Goal: Task Accomplishment & Management: Use online tool/utility

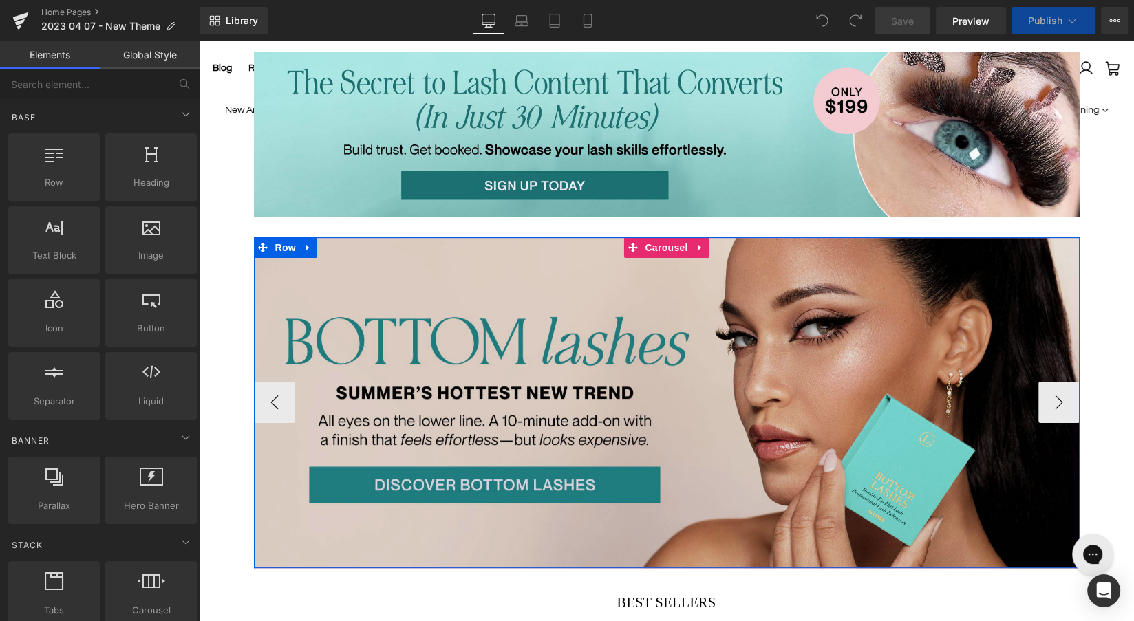
scroll to position [195, 0]
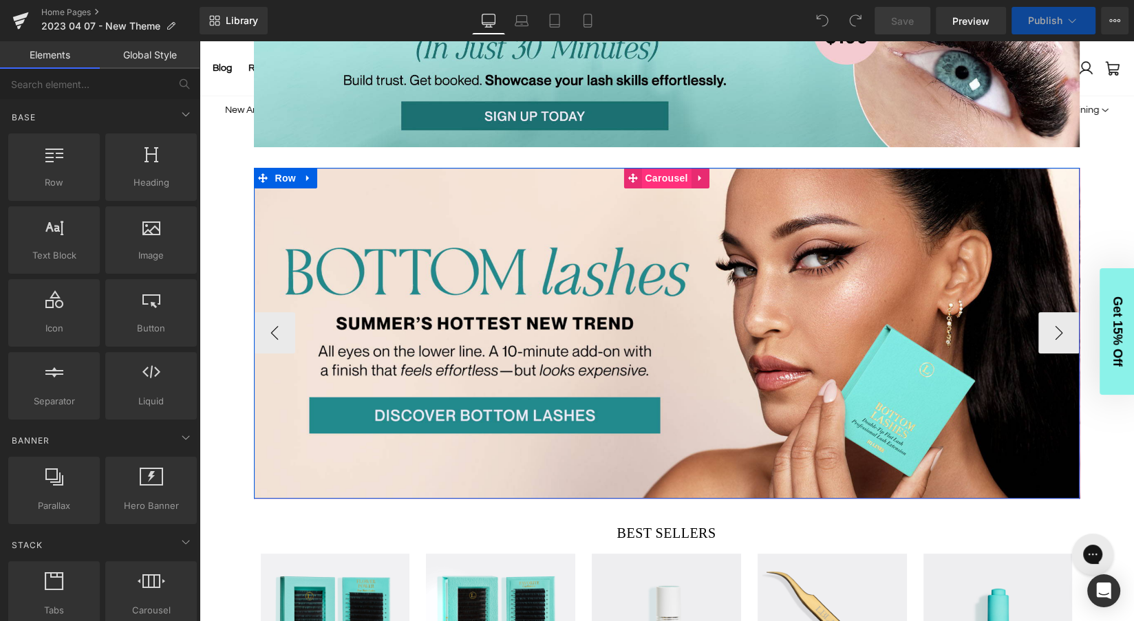
click at [663, 178] on span "Carousel" at bounding box center [666, 178] width 50 height 21
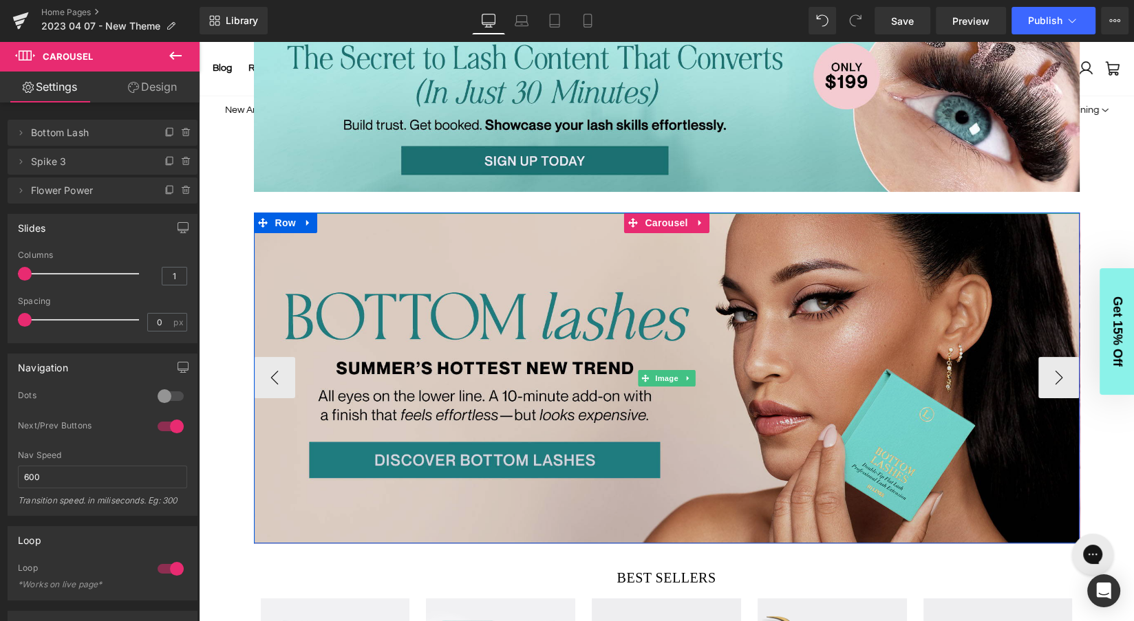
scroll to position [171, 0]
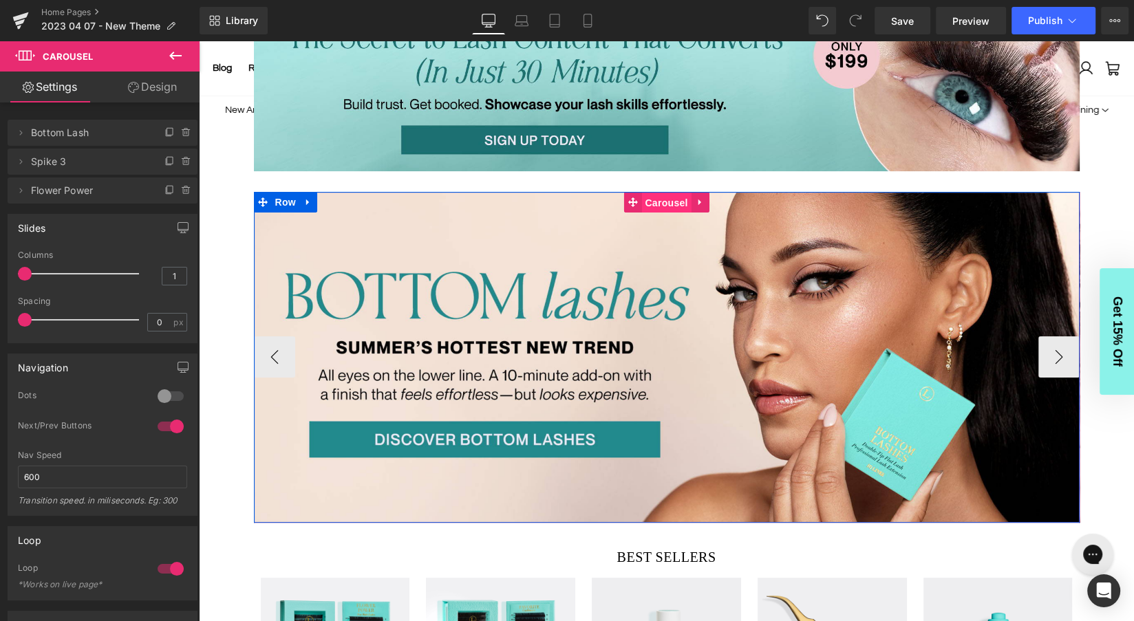
click at [663, 199] on span "Carousel" at bounding box center [666, 203] width 50 height 21
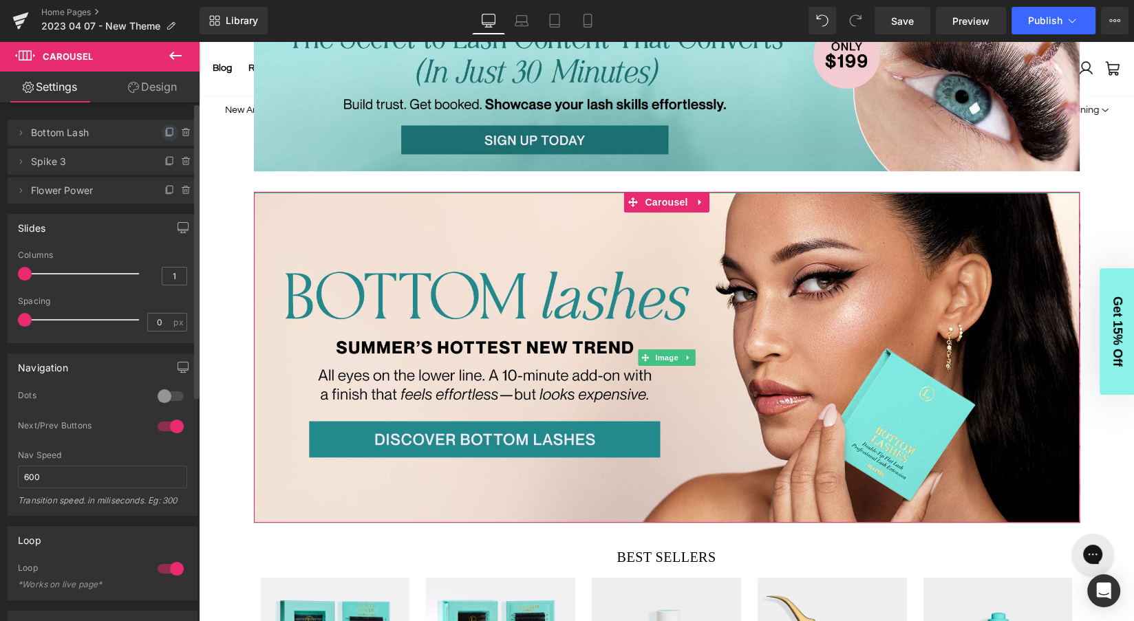
click at [164, 133] on icon at bounding box center [169, 132] width 11 height 11
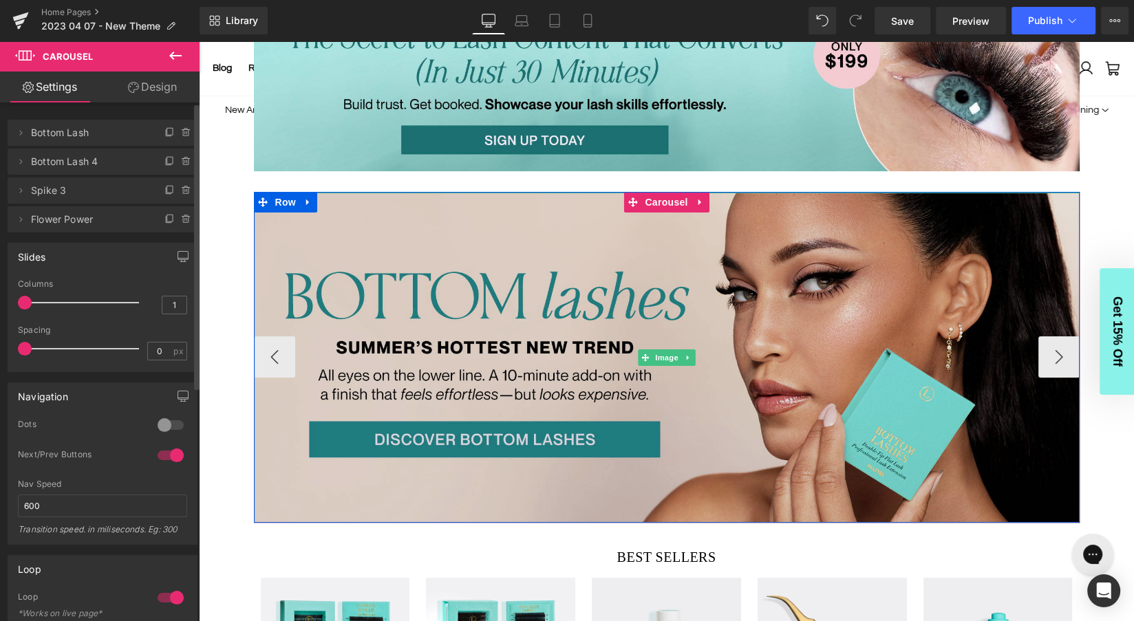
click at [273, 347] on img at bounding box center [667, 358] width 826 height 330
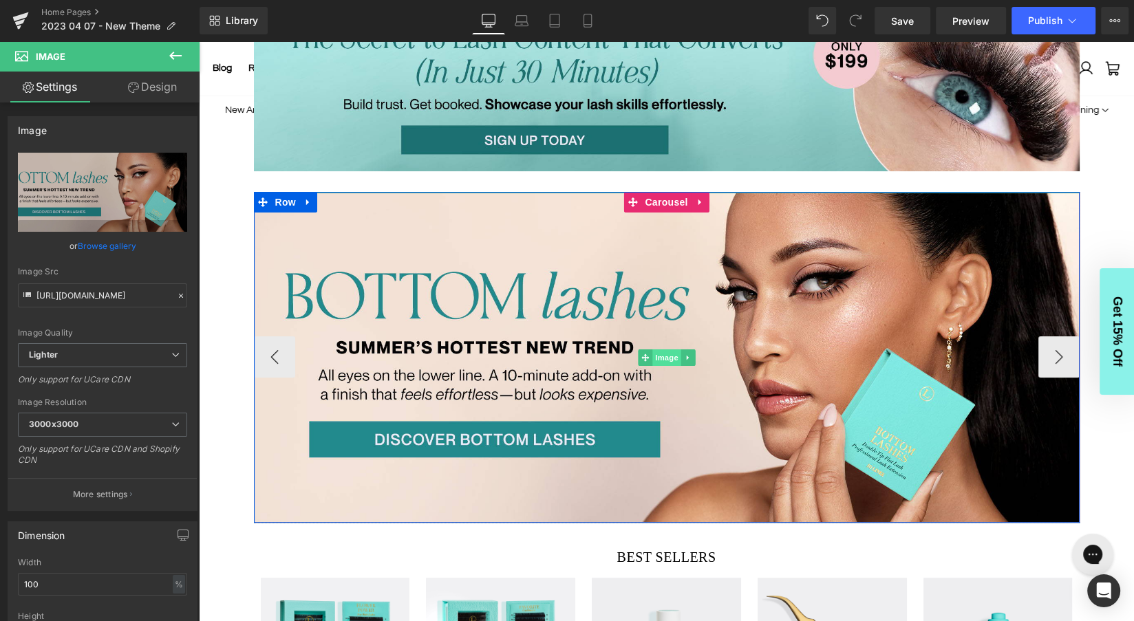
click at [666, 350] on span "Image" at bounding box center [666, 358] width 29 height 17
click at [666, 357] on span "Image" at bounding box center [666, 358] width 29 height 17
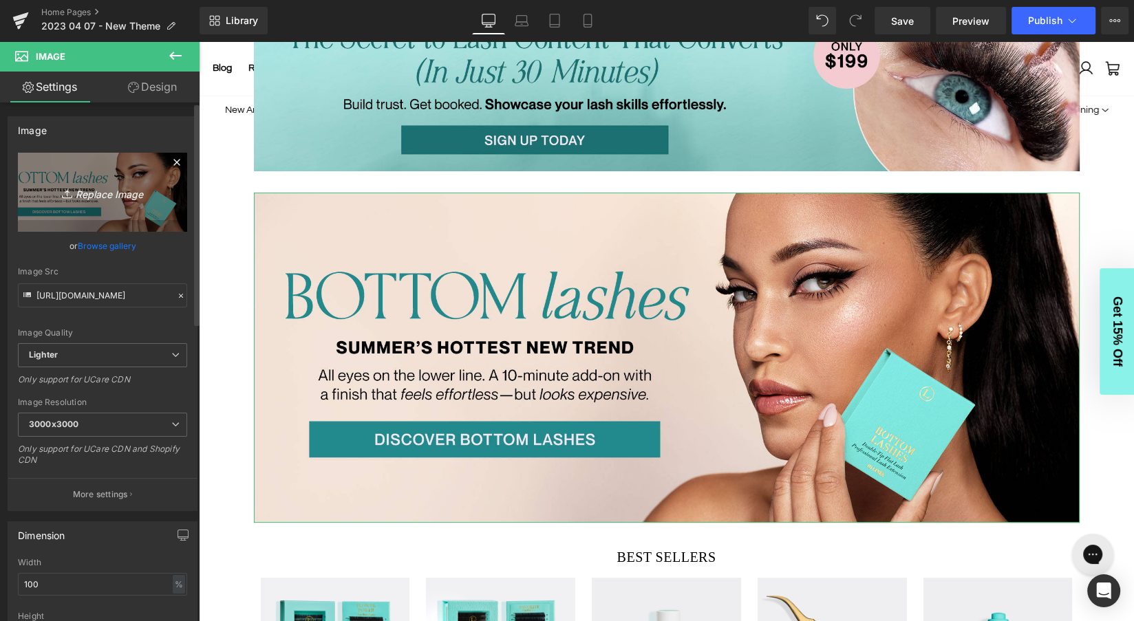
click at [104, 193] on icon "Replace Image" at bounding box center [102, 192] width 110 height 17
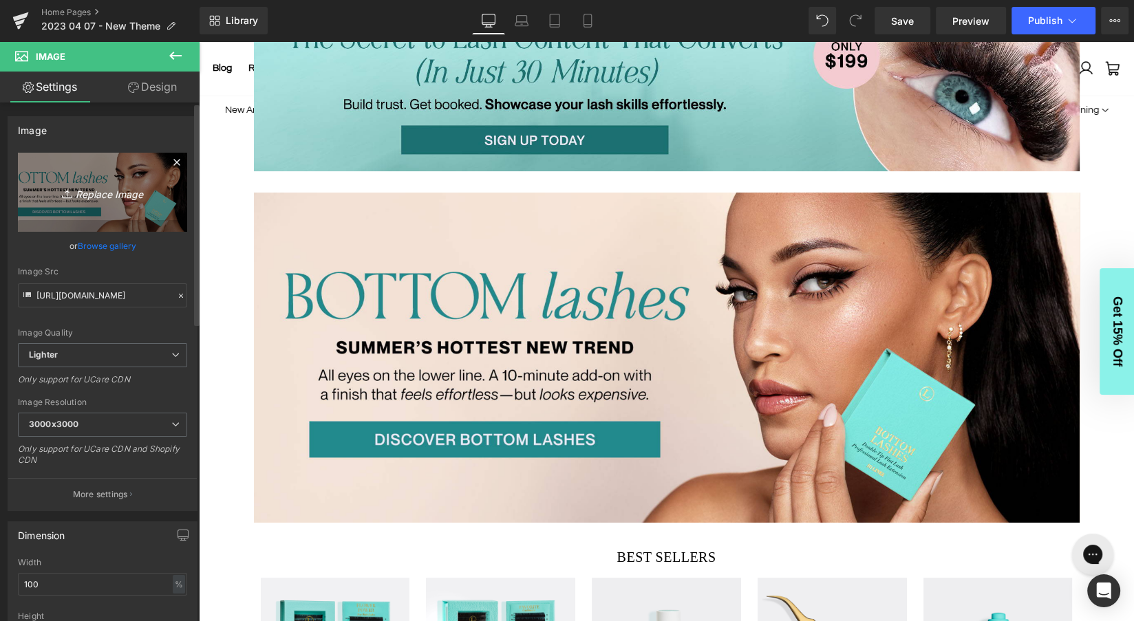
type input "C:\fakepath\PROBanner_DESKTOP_WarehouseSale2025-VG.gif"
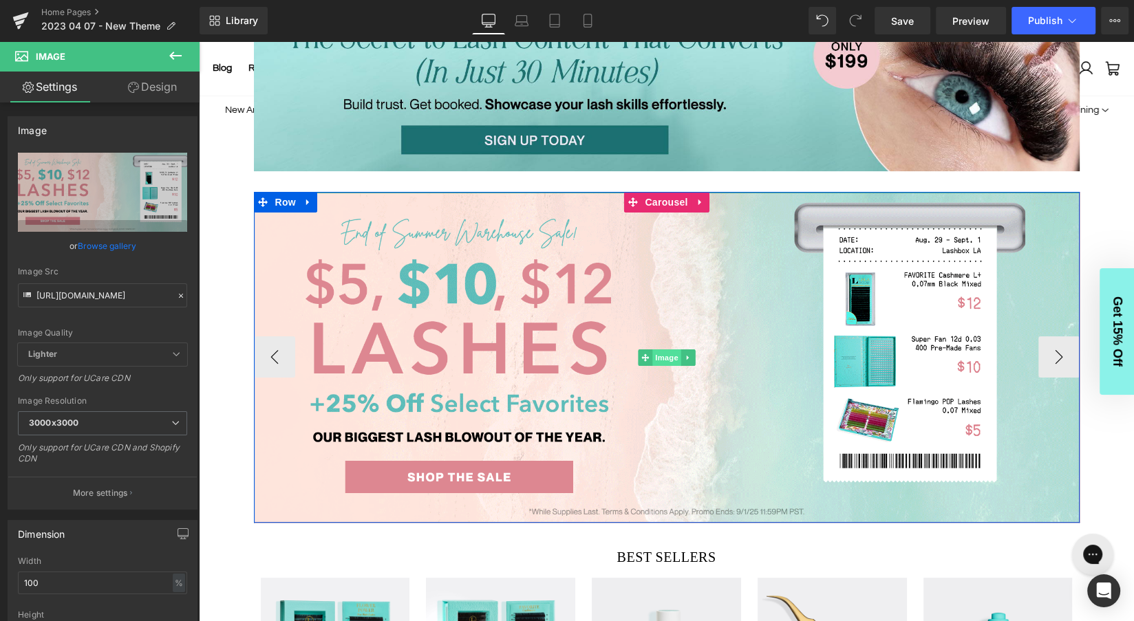
click at [665, 358] on span "Image" at bounding box center [666, 358] width 29 height 17
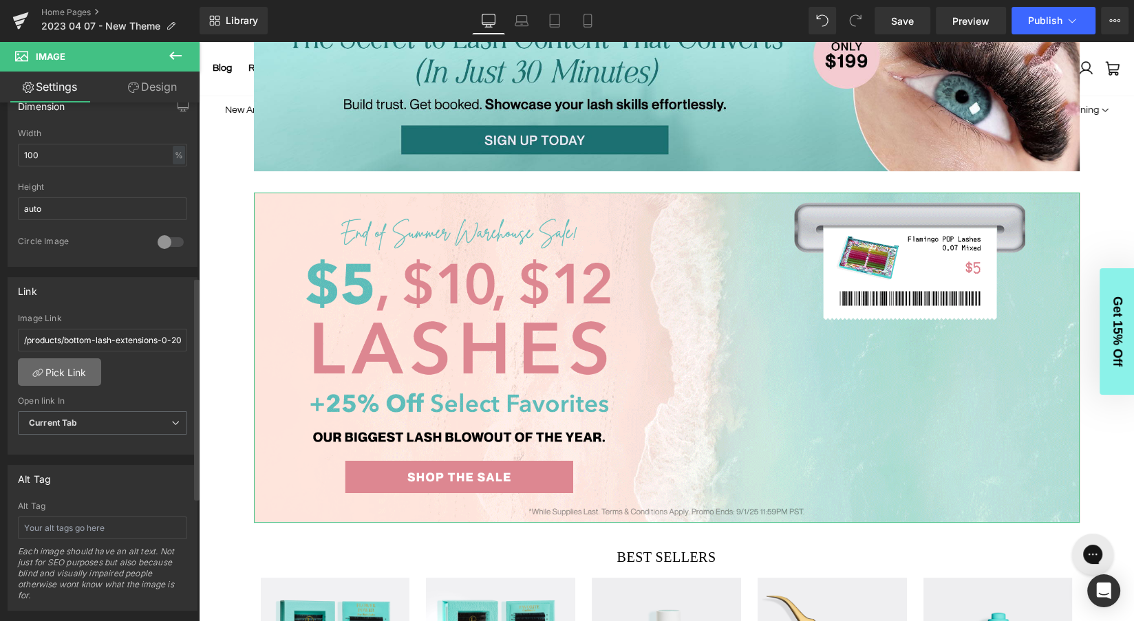
scroll to position [434, 0]
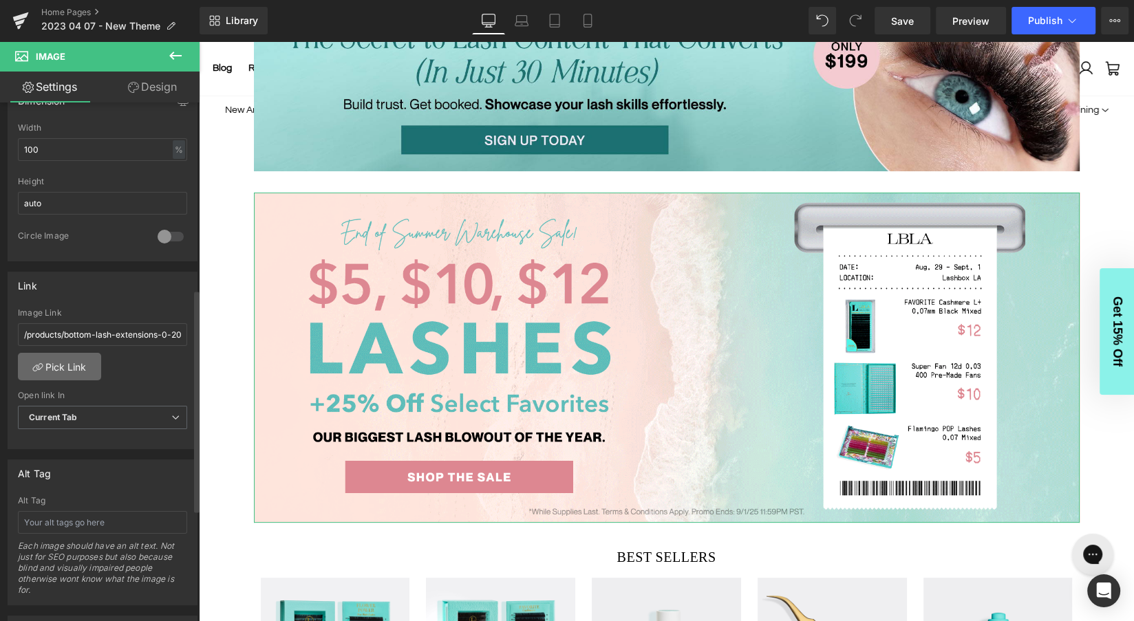
click at [73, 362] on link "Pick Link" at bounding box center [59, 367] width 83 height 28
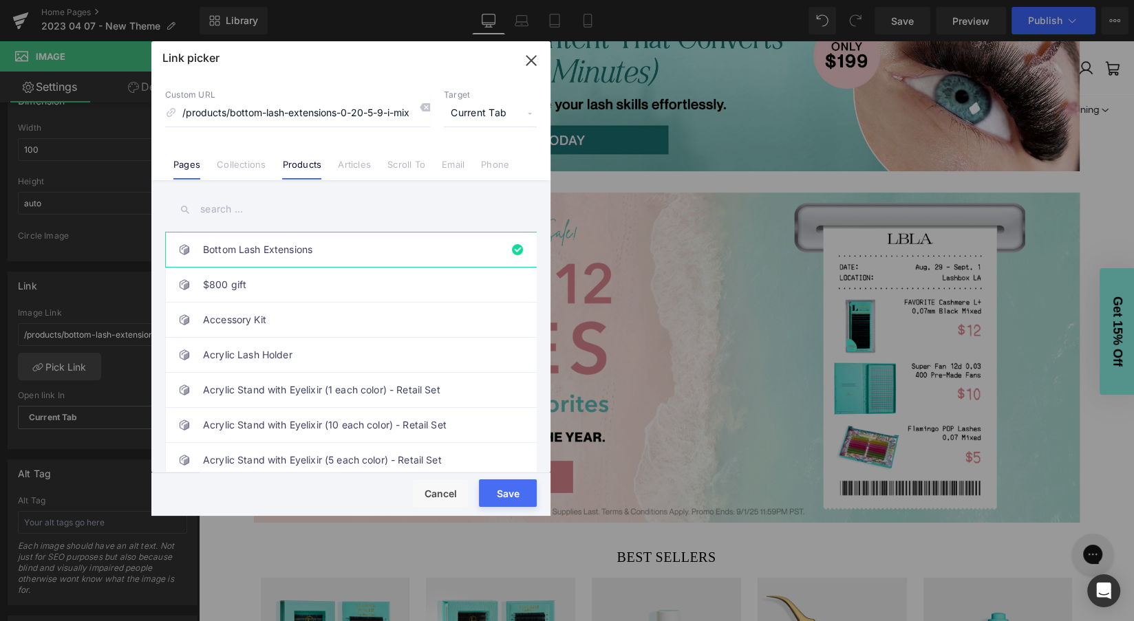
click at [189, 163] on link "Pages" at bounding box center [186, 169] width 27 height 21
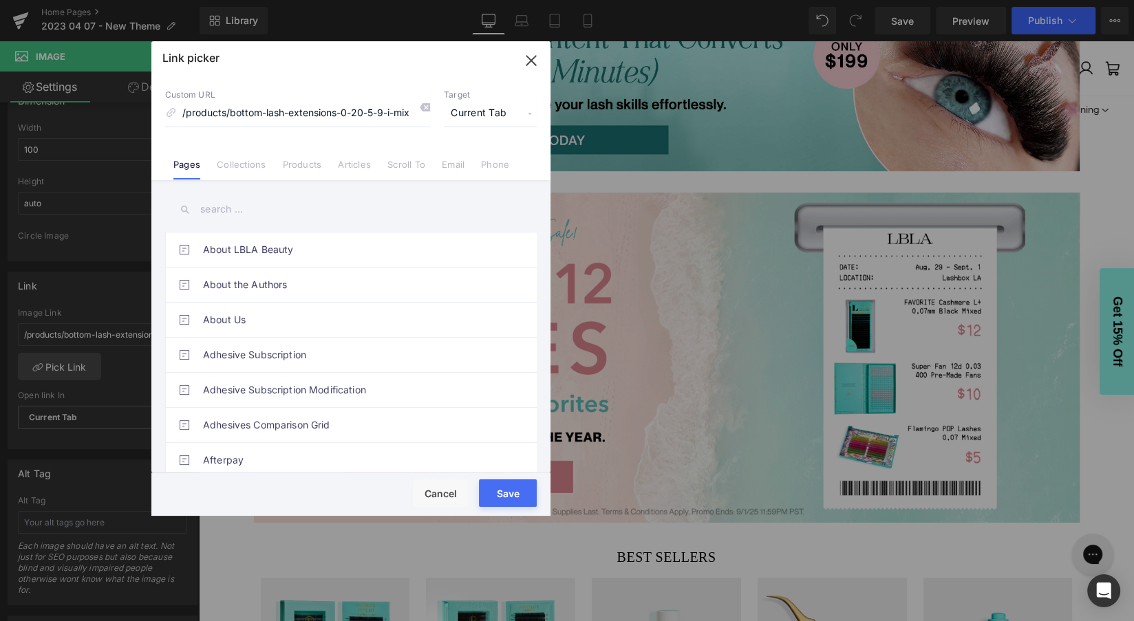
click at [238, 209] on input "text" at bounding box center [351, 209] width 372 height 31
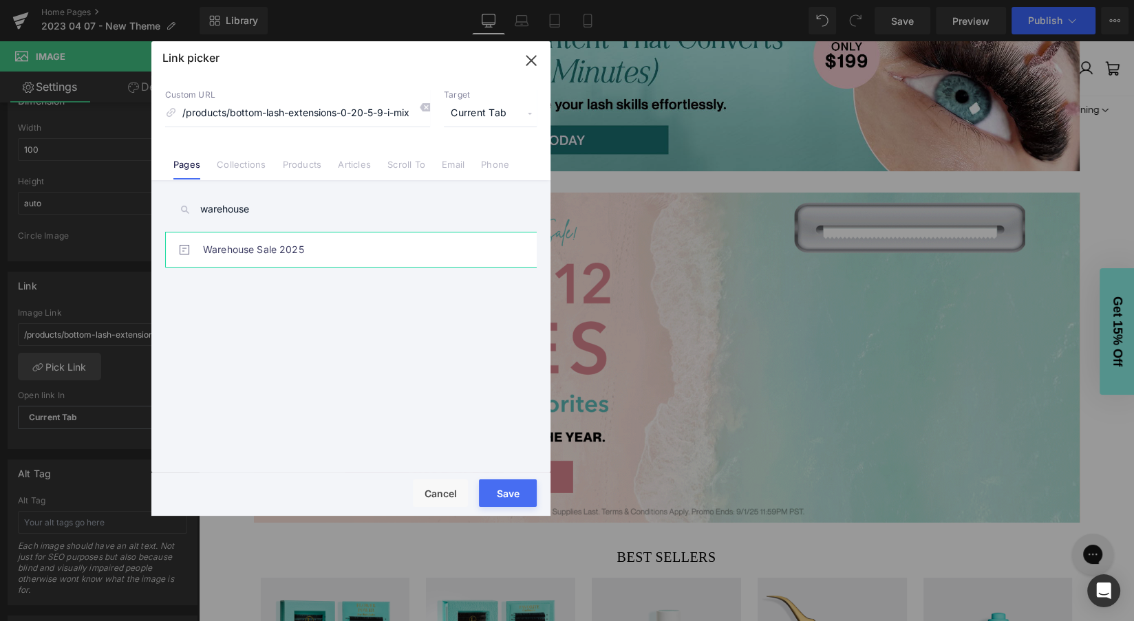
type input "warehouse"
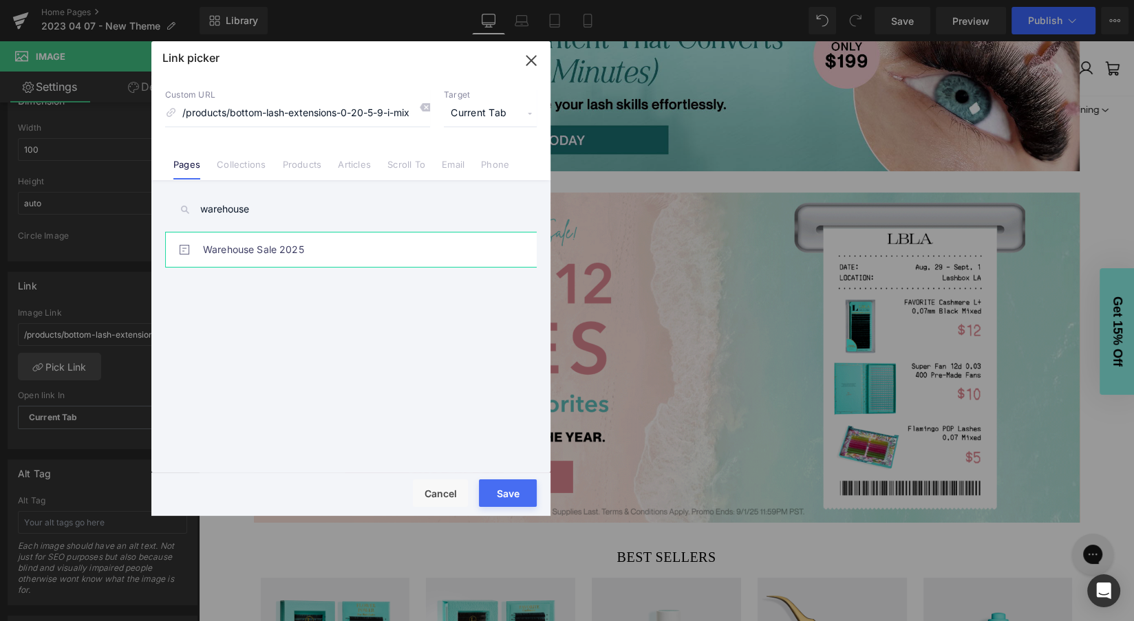
click at [268, 255] on link "Warehouse Sale 2025" at bounding box center [354, 250] width 303 height 34
click at [512, 494] on button "Save" at bounding box center [508, 494] width 58 height 28
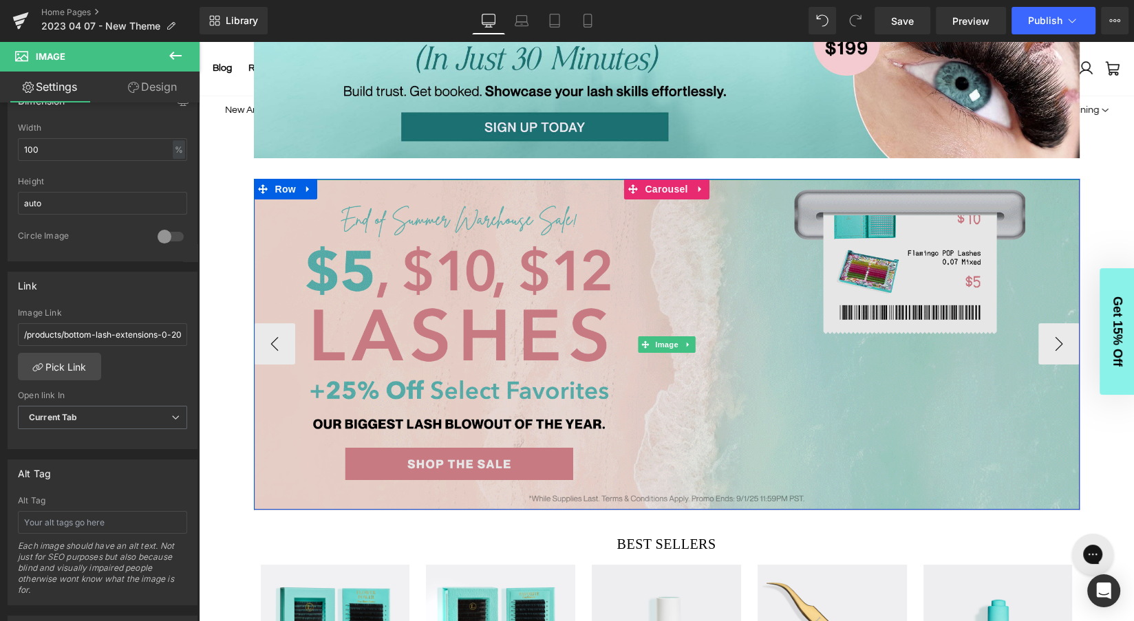
scroll to position [187, 0]
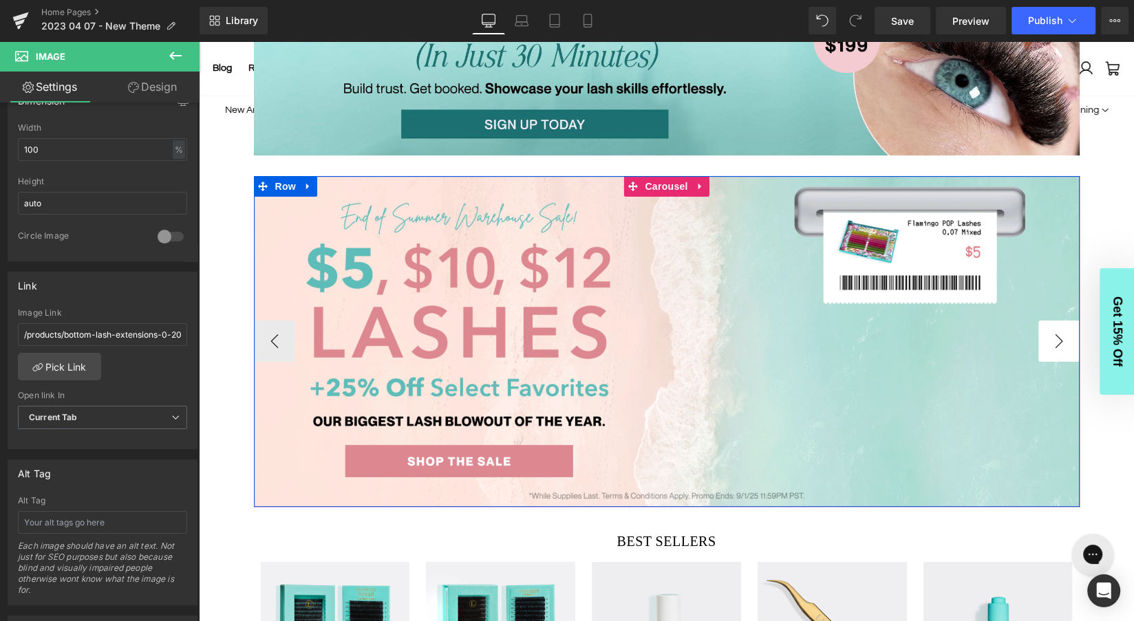
click at [1053, 345] on button "›" at bounding box center [1059, 341] width 41 height 41
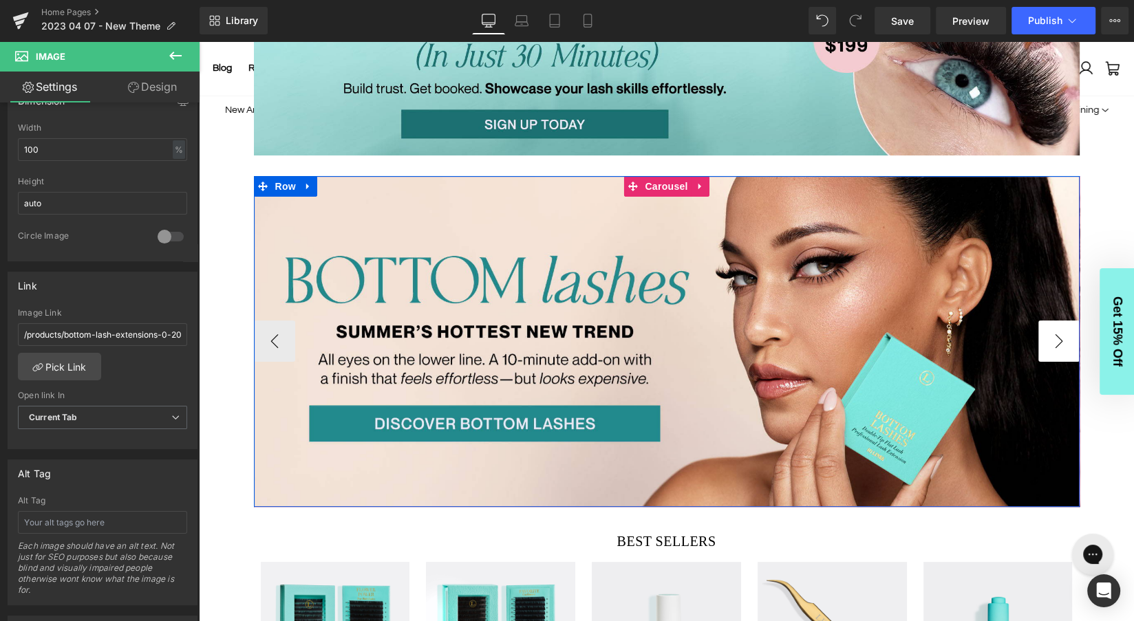
click at [1053, 345] on button "›" at bounding box center [1059, 341] width 41 height 41
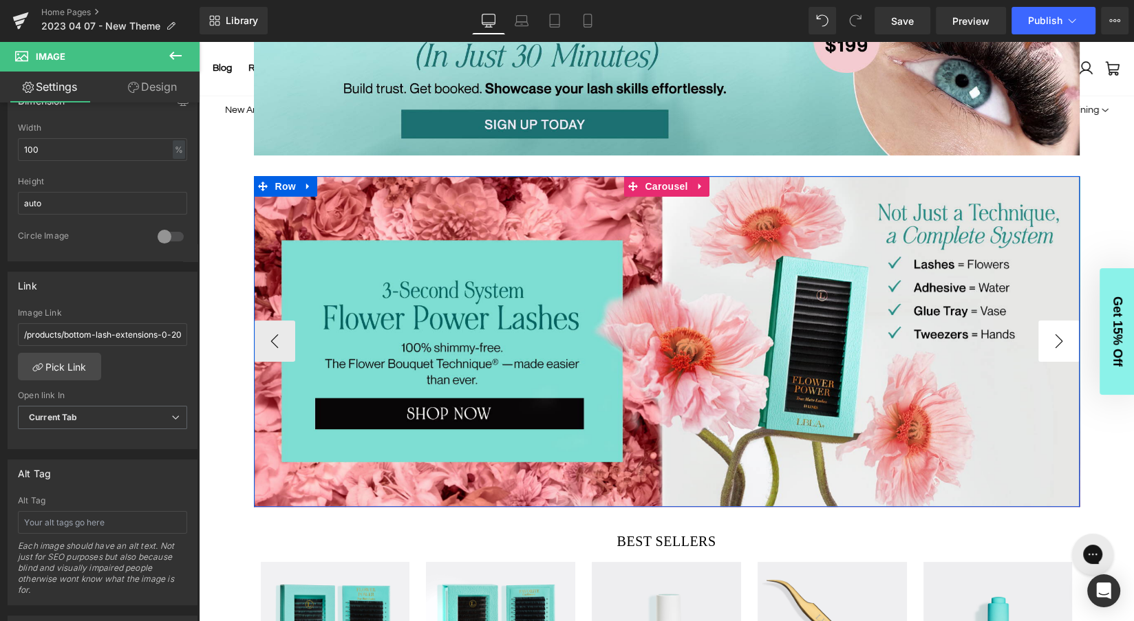
click at [1053, 345] on button "›" at bounding box center [1059, 341] width 41 height 41
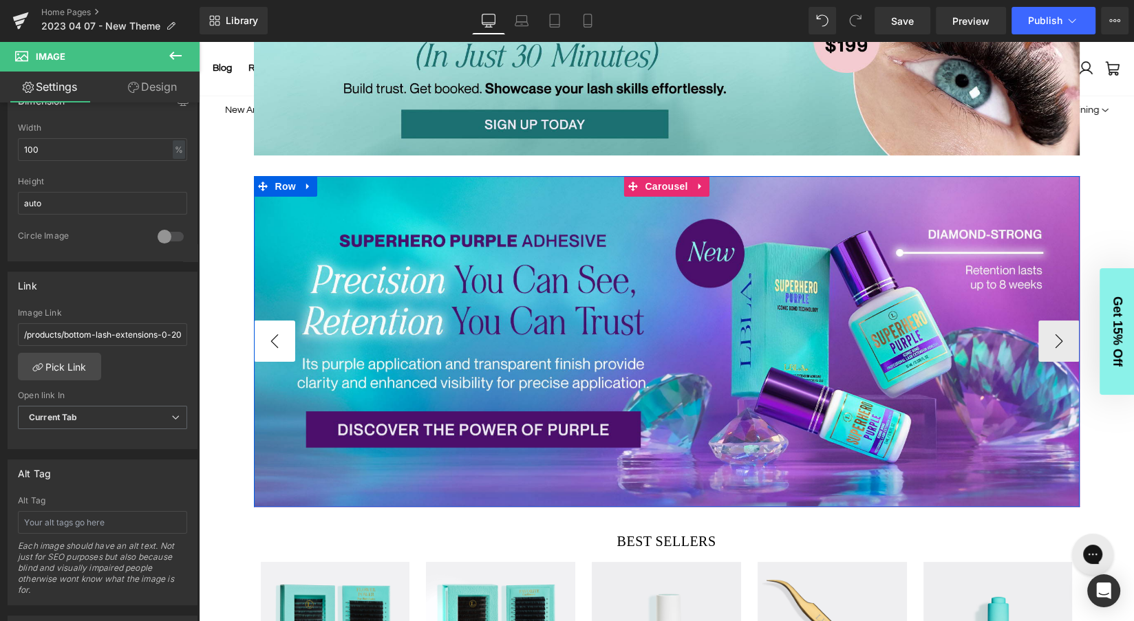
click at [280, 339] on button "‹" at bounding box center [274, 341] width 41 height 41
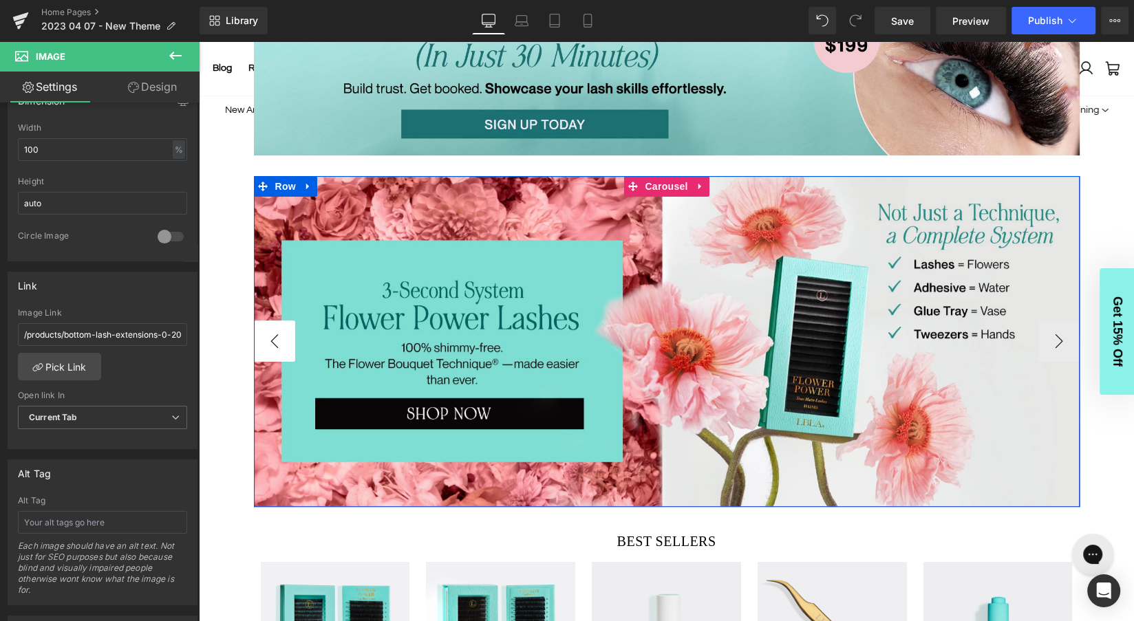
click at [280, 339] on button "‹" at bounding box center [274, 341] width 41 height 41
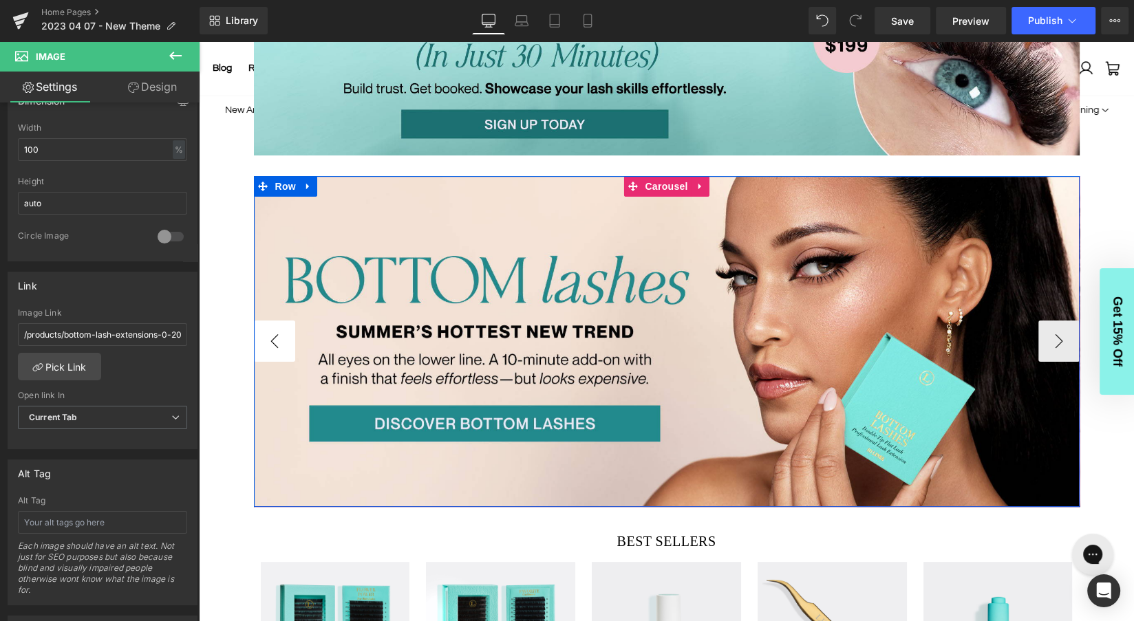
click at [280, 339] on button "‹" at bounding box center [274, 341] width 41 height 41
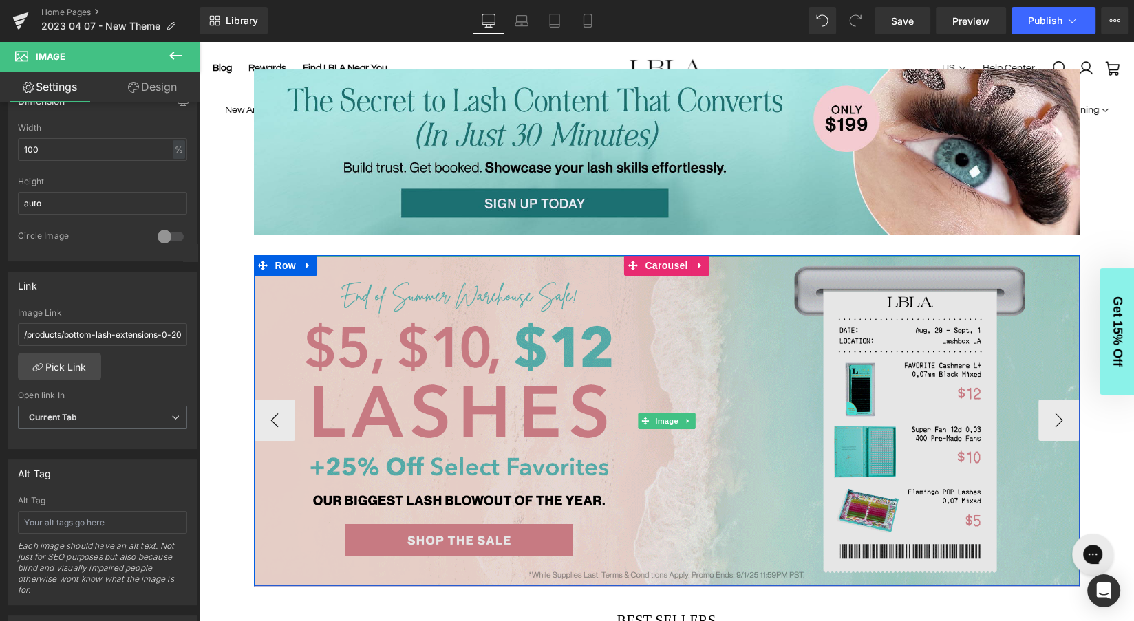
scroll to position [0, 0]
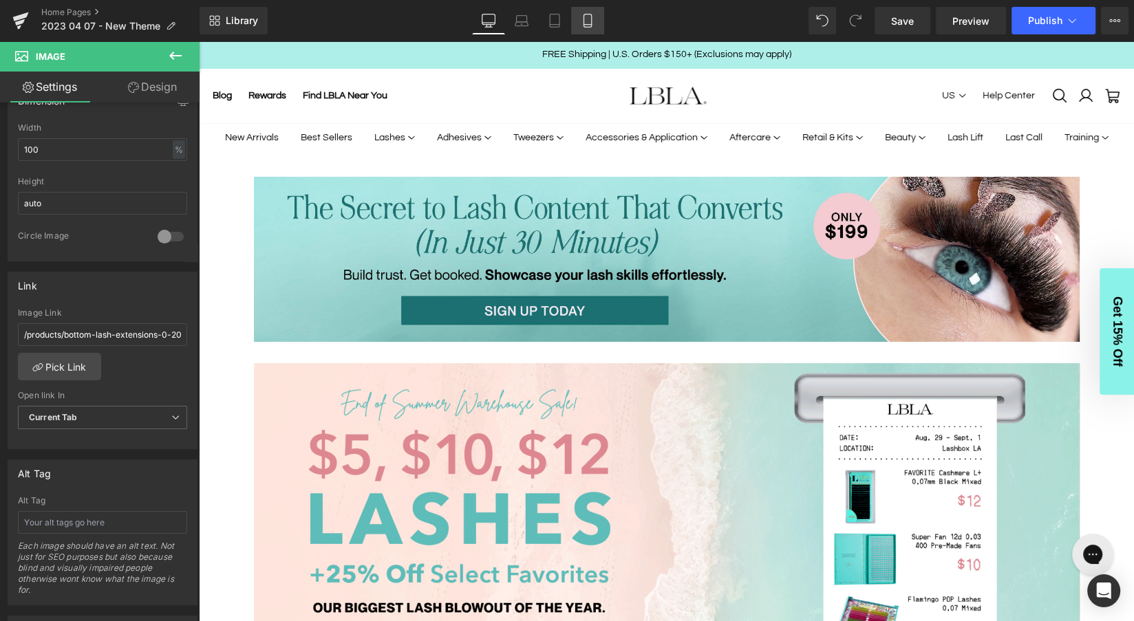
click at [586, 14] on icon at bounding box center [588, 20] width 8 height 13
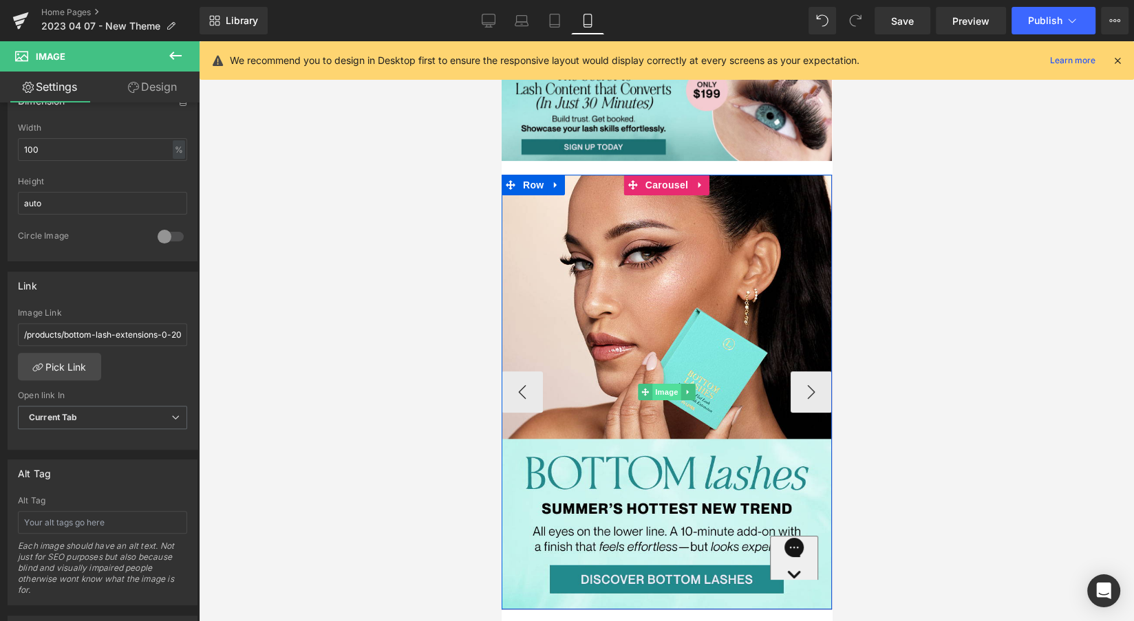
scroll to position [52, 0]
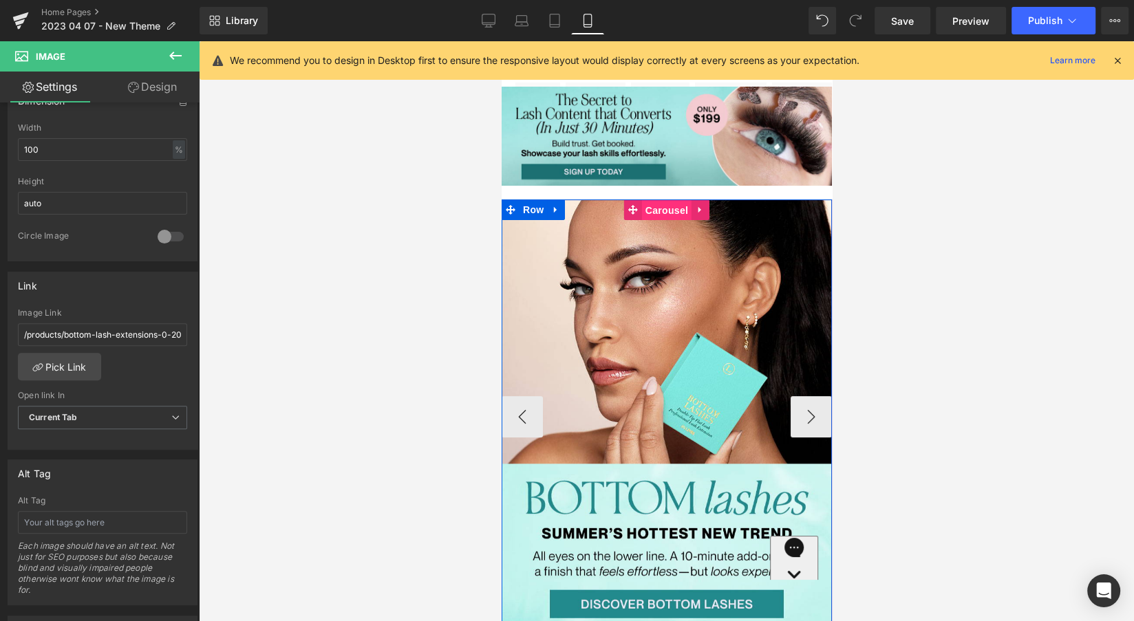
click at [664, 209] on span "Carousel" at bounding box center [666, 210] width 50 height 21
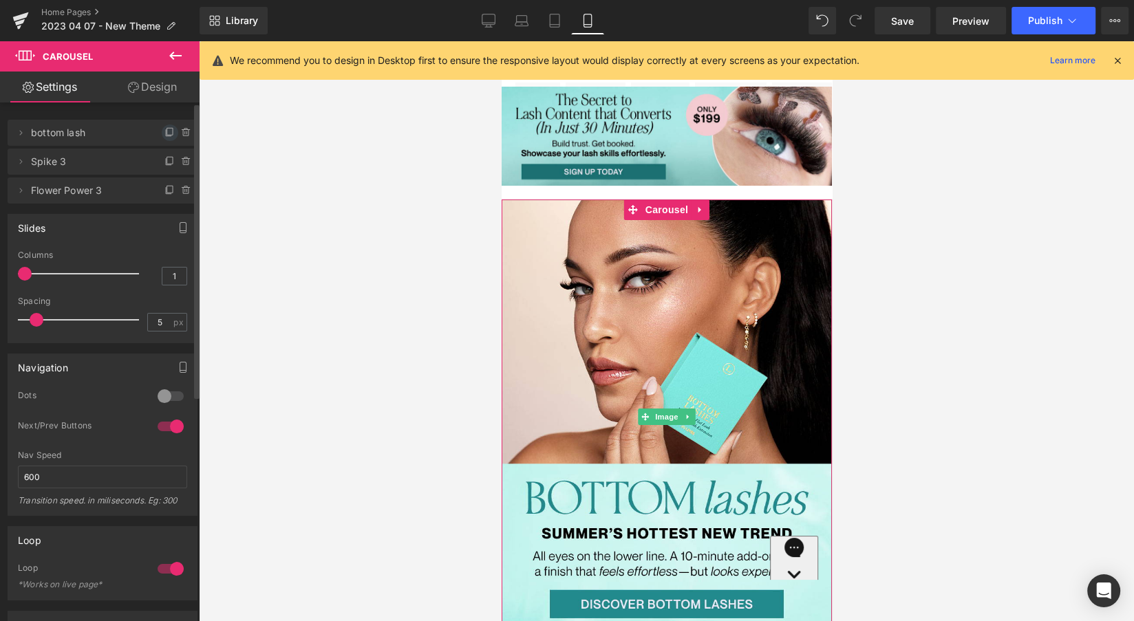
click at [167, 133] on icon at bounding box center [170, 131] width 6 height 7
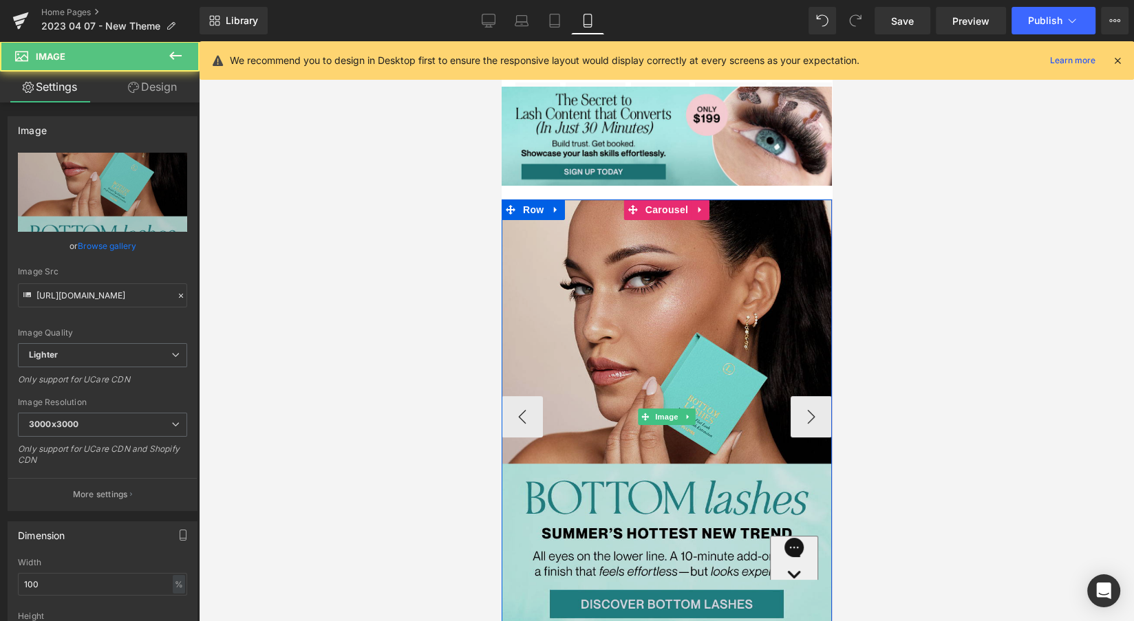
click at [524, 410] on img at bounding box center [666, 417] width 330 height 435
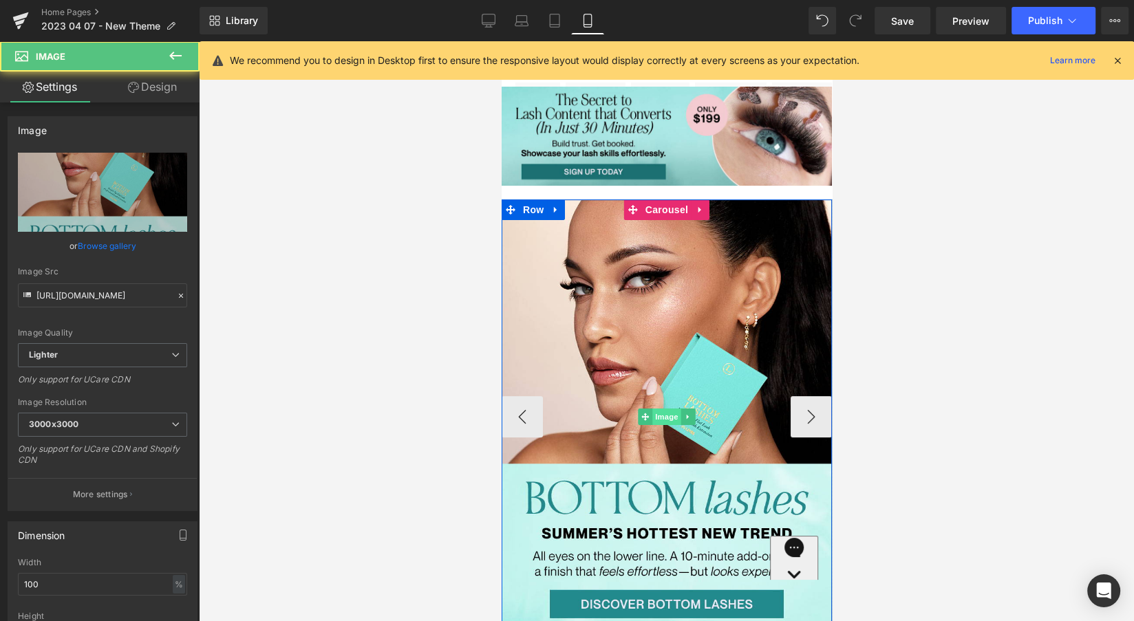
click at [663, 413] on span "Image" at bounding box center [666, 417] width 29 height 17
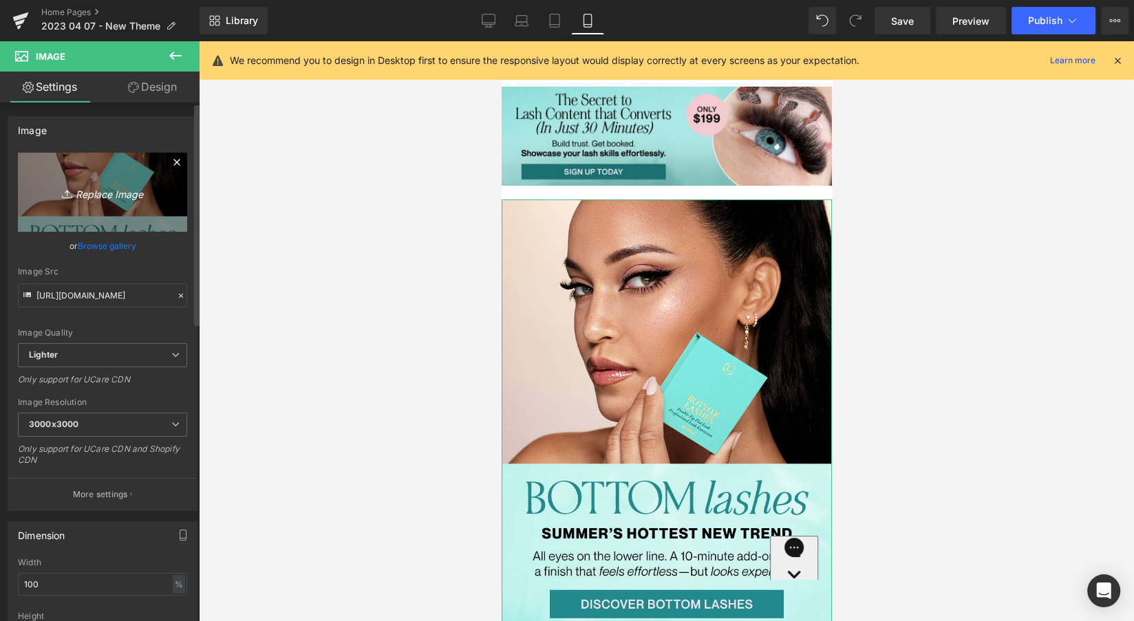
click at [98, 189] on icon "Replace Image" at bounding box center [102, 192] width 110 height 17
type input "C:\fakepath\PROBanner_MOBILE_WarehouseSale2025 (2).gif"
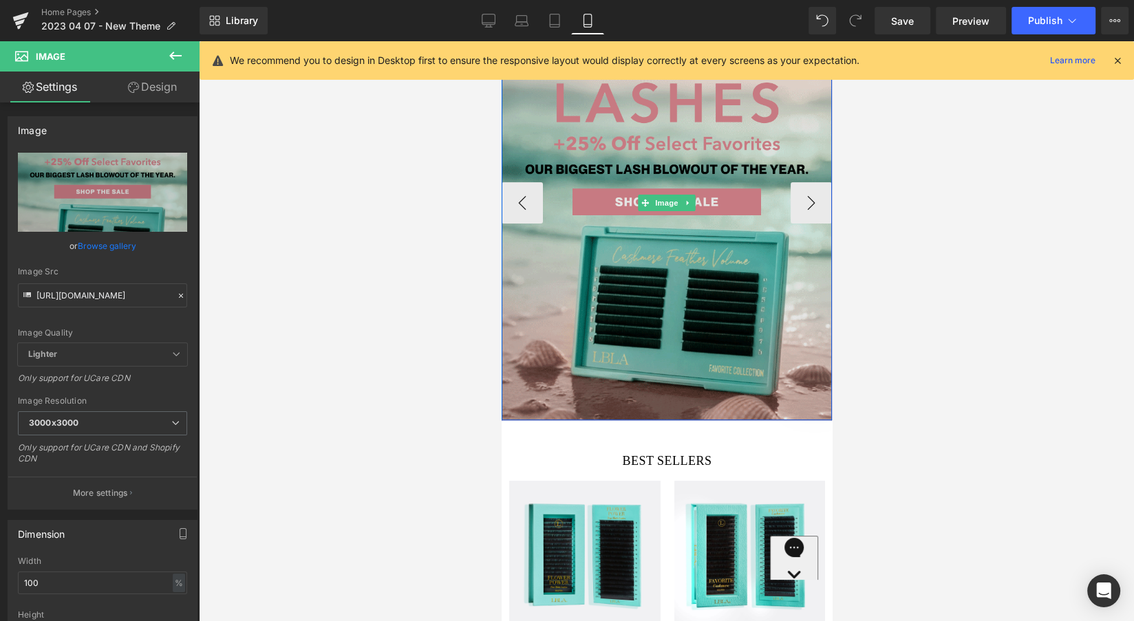
scroll to position [270, 0]
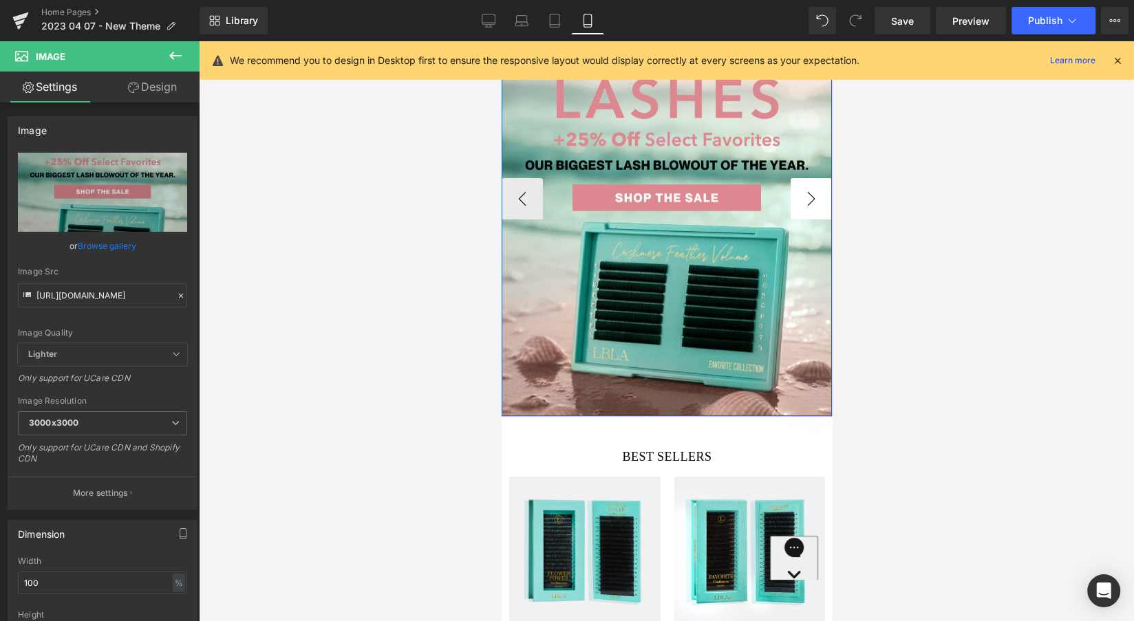
click at [811, 197] on button "›" at bounding box center [810, 198] width 41 height 41
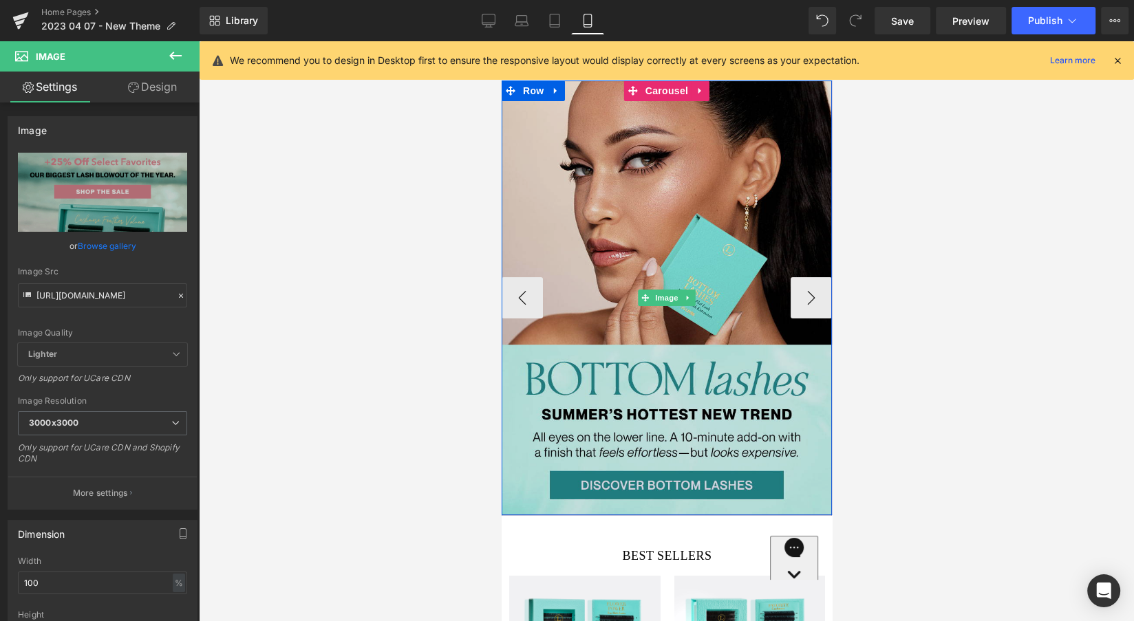
scroll to position [169, 0]
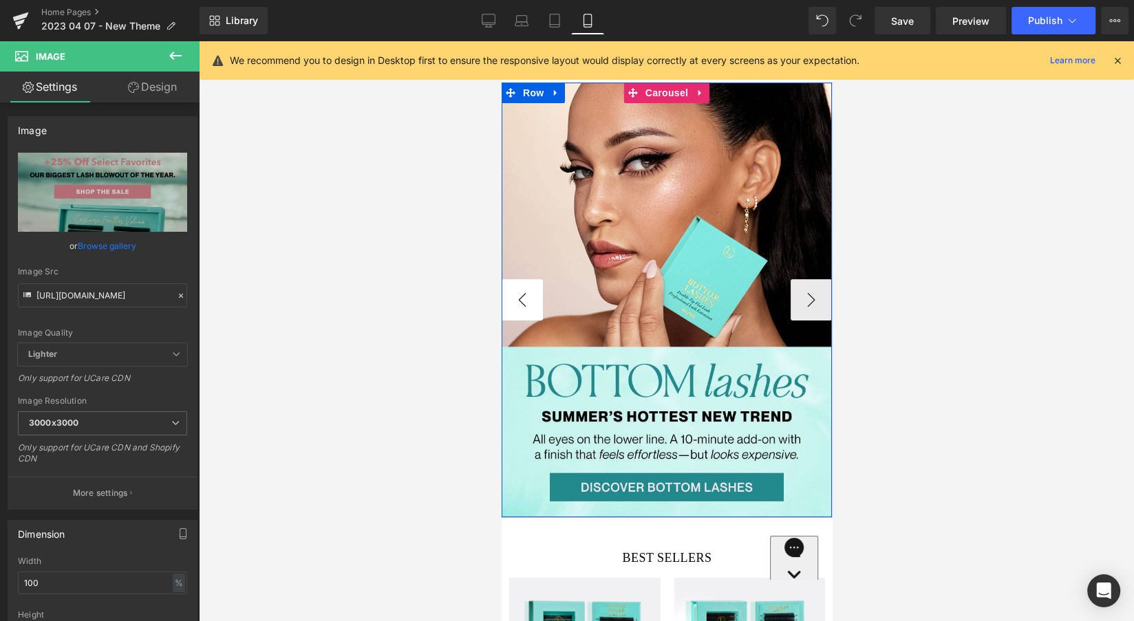
click at [526, 299] on button "‹" at bounding box center [521, 299] width 41 height 41
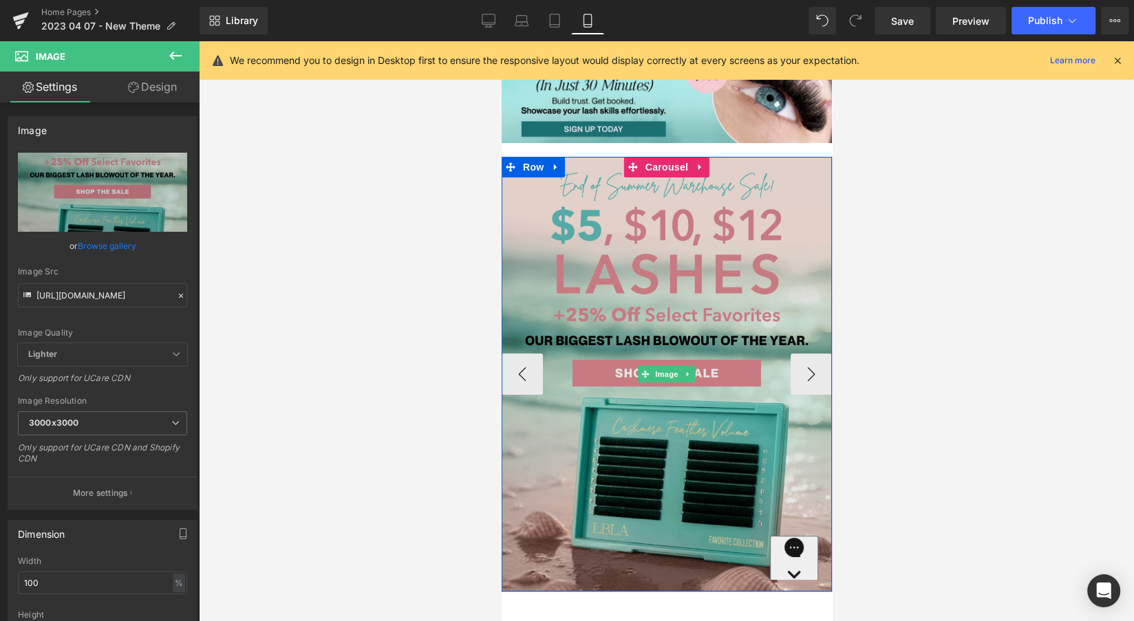
scroll to position [87, 0]
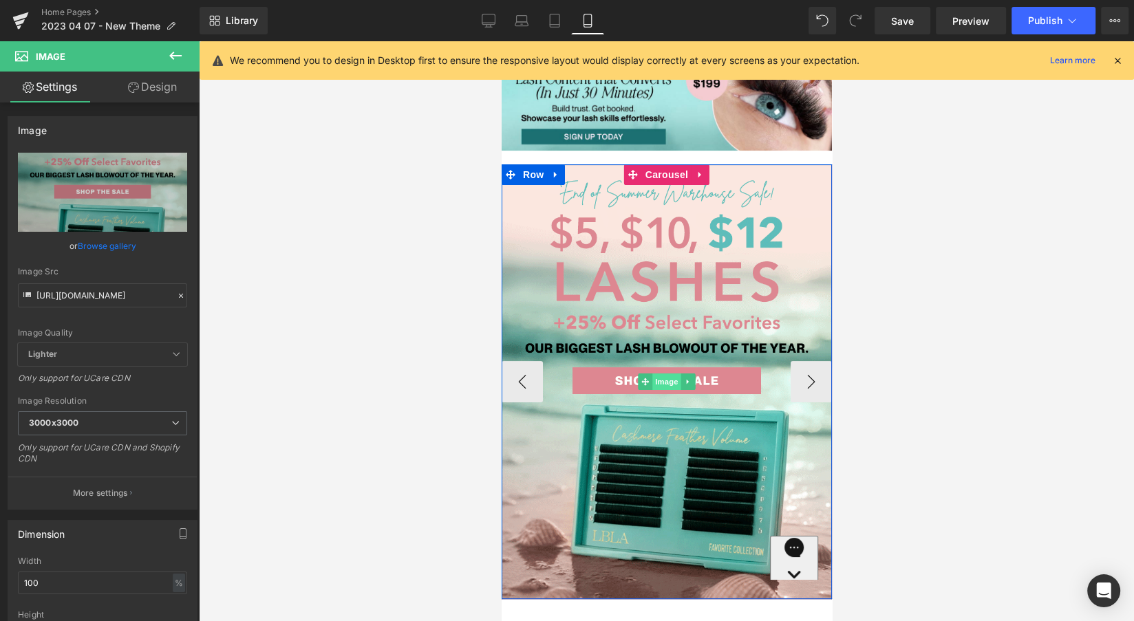
click at [665, 379] on span "Image" at bounding box center [666, 382] width 29 height 17
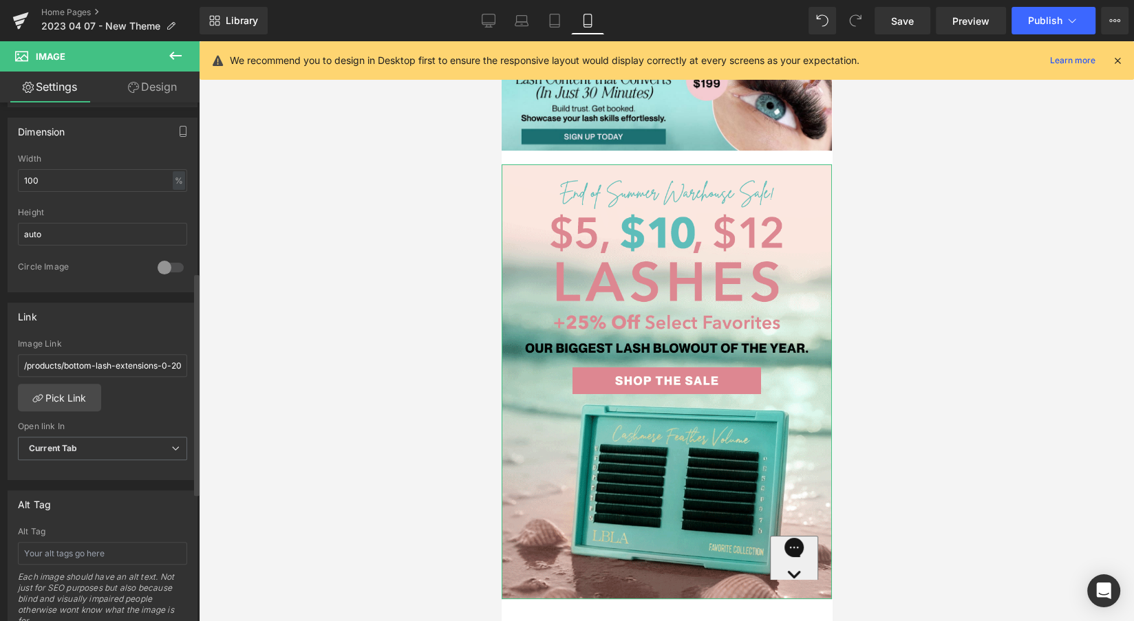
scroll to position [406, 0]
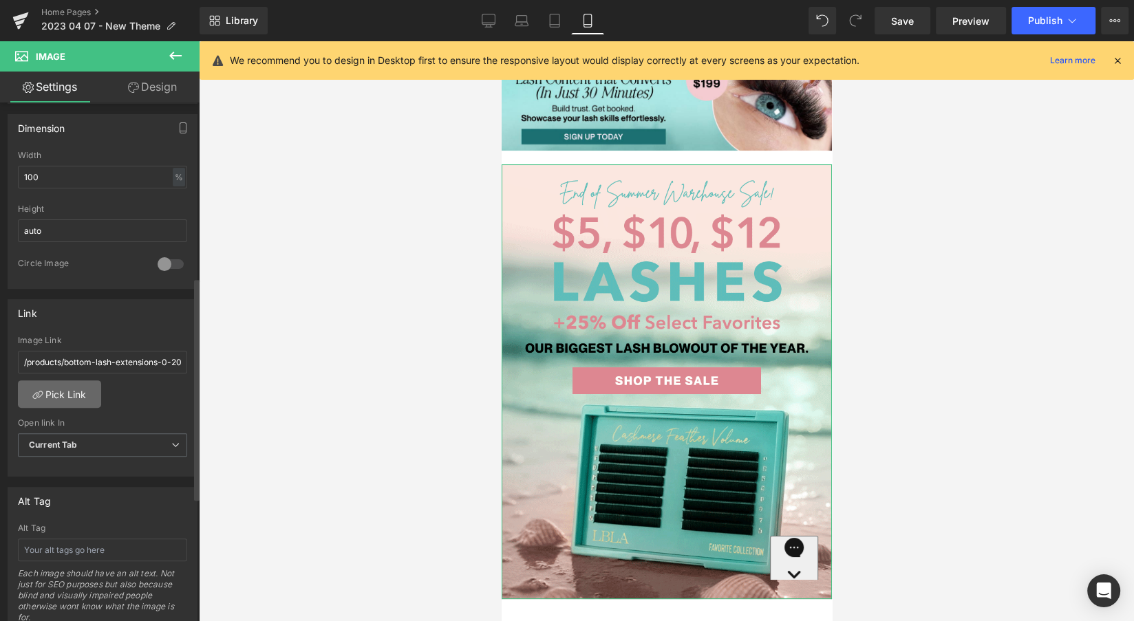
click at [65, 383] on link "Pick Link" at bounding box center [59, 395] width 83 height 28
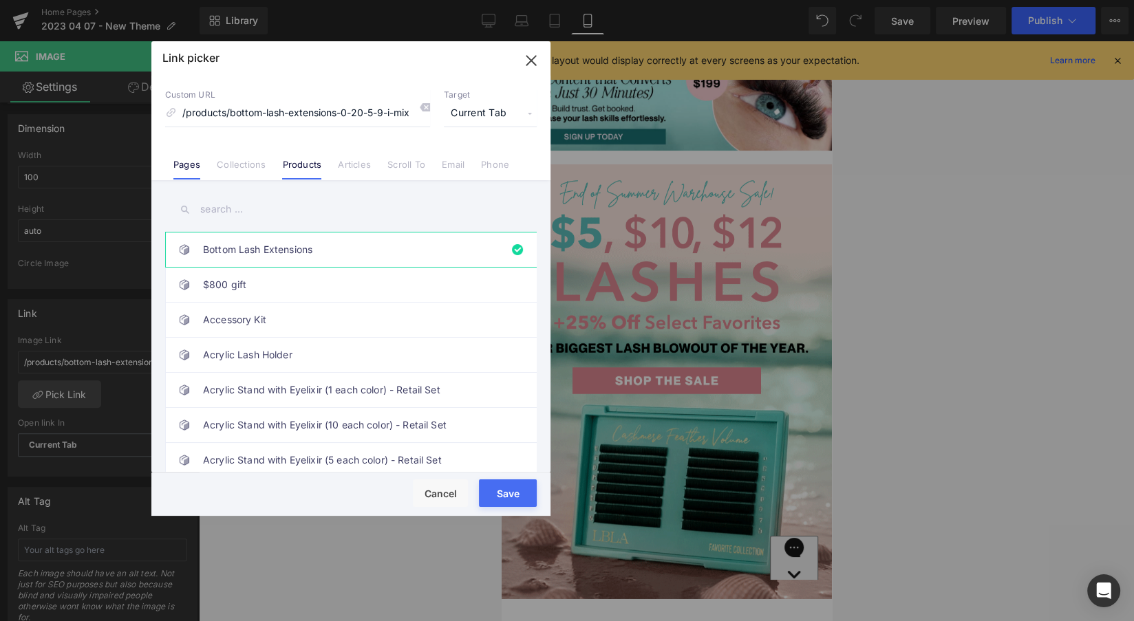
scroll to position [0, 0]
click at [184, 167] on link "Pages" at bounding box center [186, 169] width 27 height 21
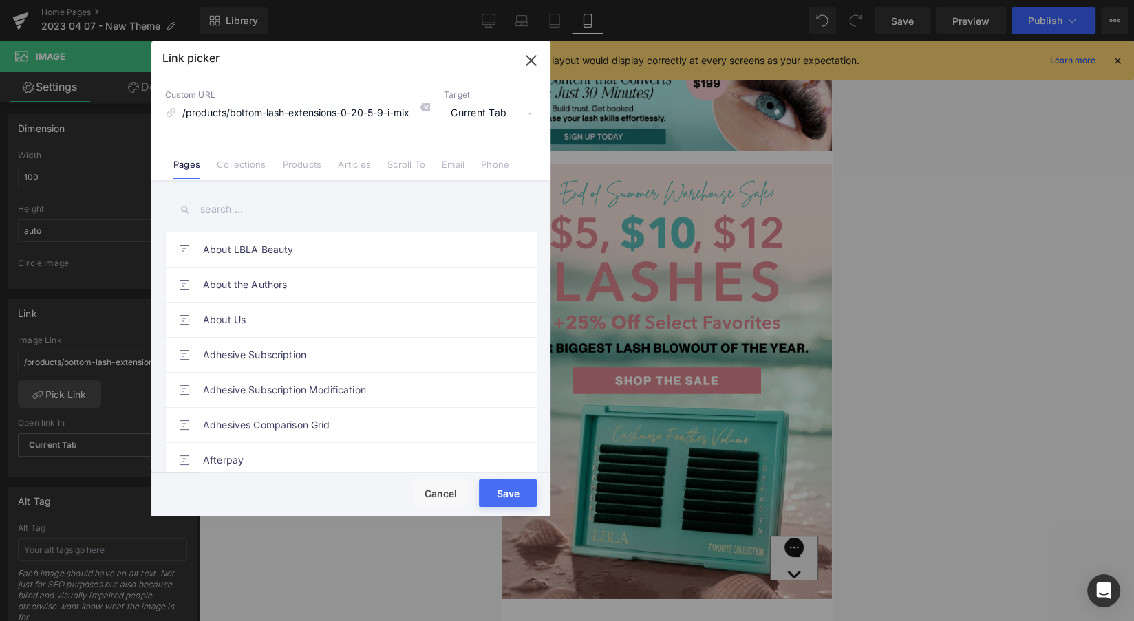
click at [236, 210] on input "text" at bounding box center [351, 209] width 372 height 31
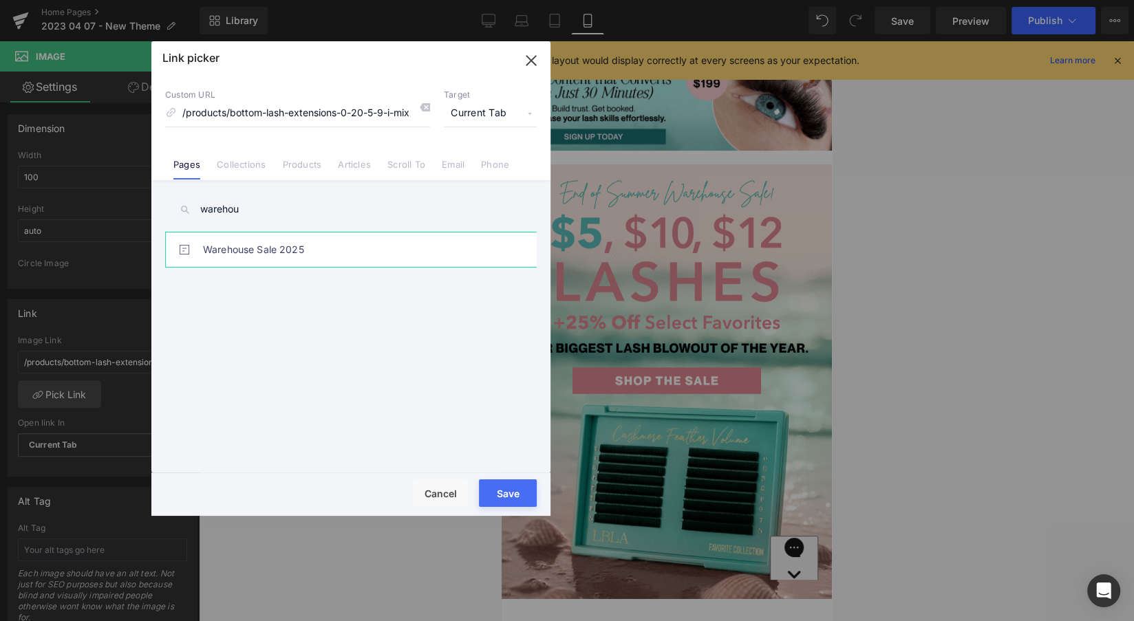
type input "warehou"
click at [245, 247] on link "Warehouse Sale 2025" at bounding box center [354, 250] width 303 height 34
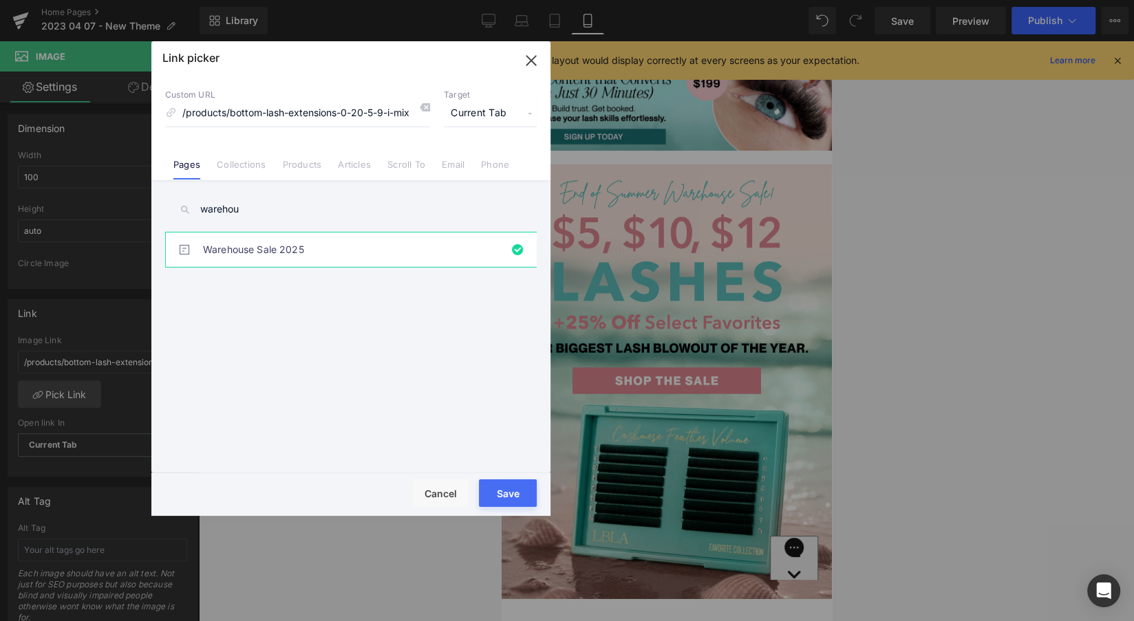
click at [509, 489] on button "Save" at bounding box center [508, 494] width 58 height 28
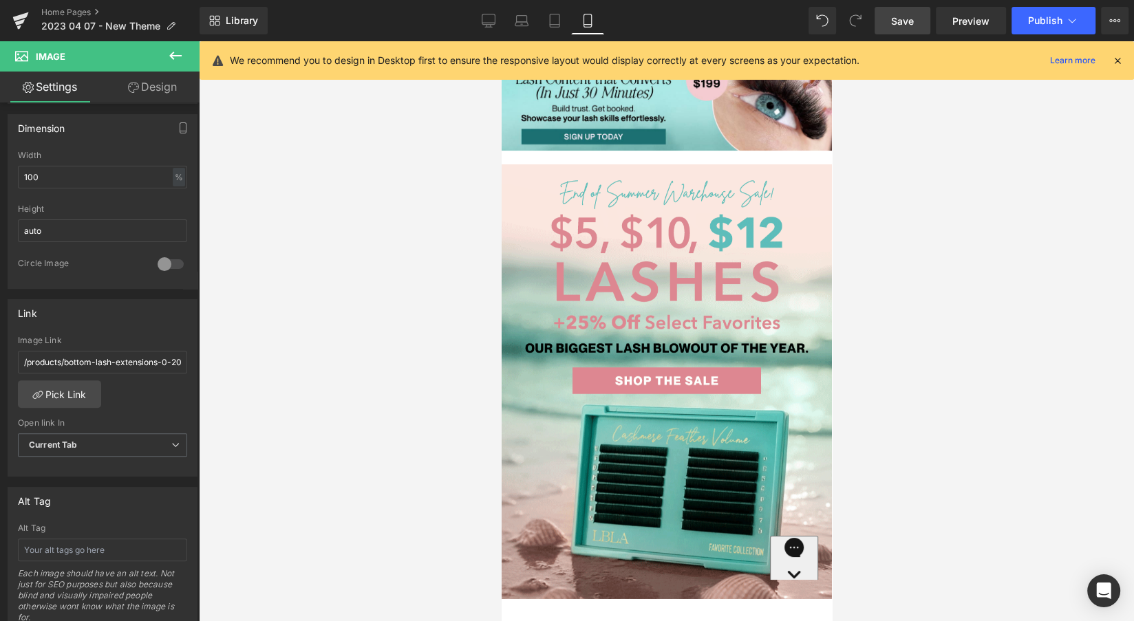
click at [907, 22] on span "Save" at bounding box center [902, 21] width 23 height 14
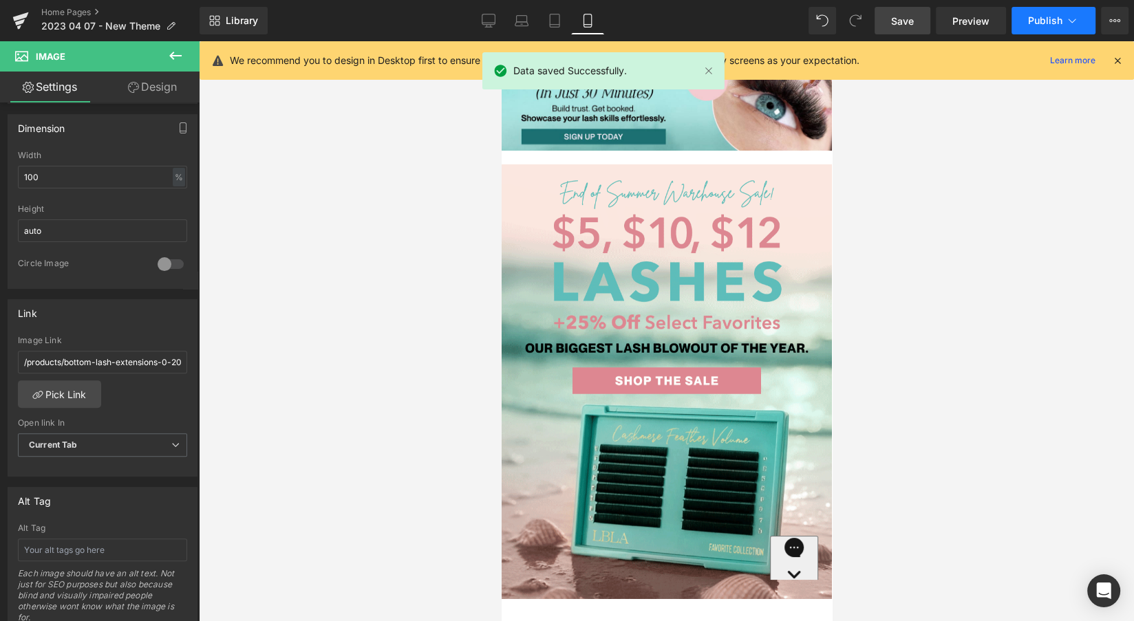
click at [1036, 18] on span "Publish" at bounding box center [1045, 20] width 34 height 11
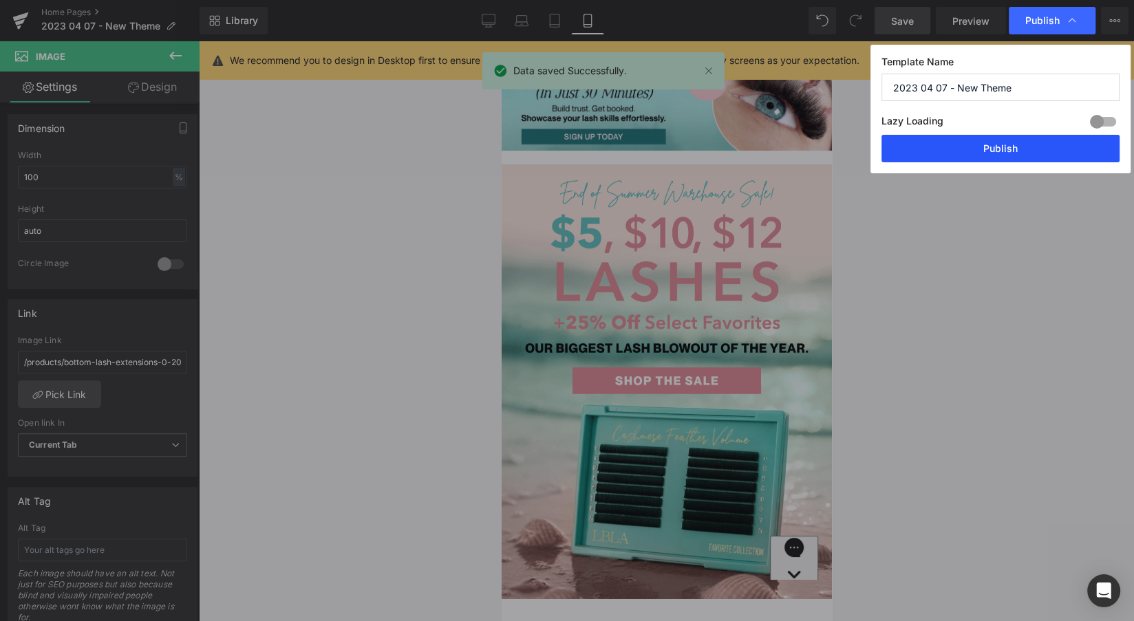
click at [1010, 156] on button "Publish" at bounding box center [1001, 149] width 238 height 28
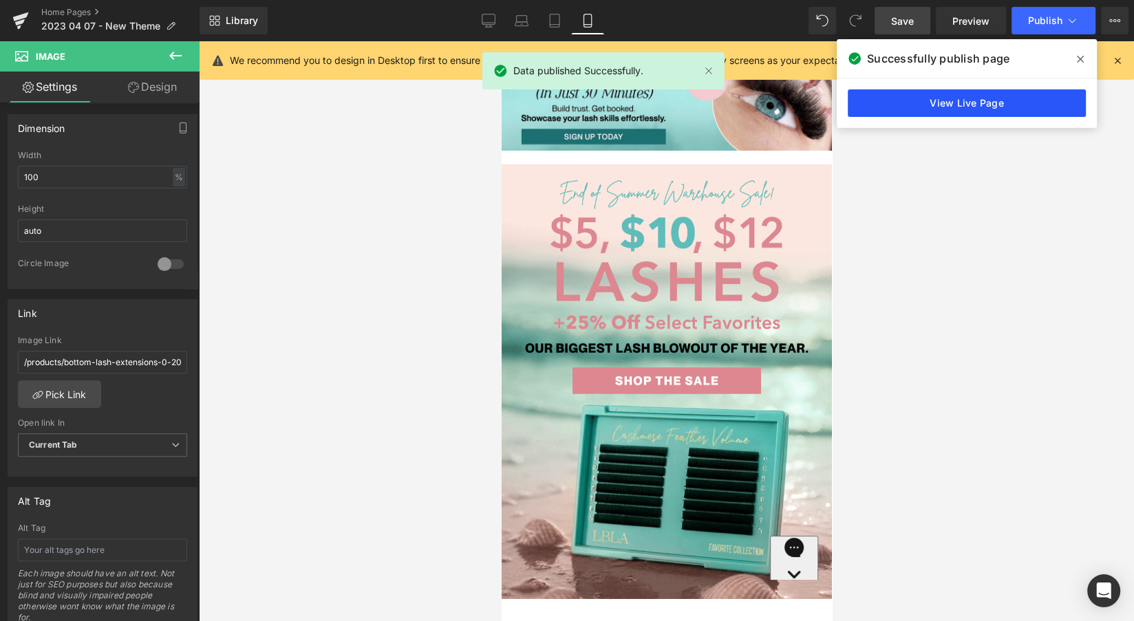
click at [977, 98] on link "View Live Page" at bounding box center [967, 103] width 238 height 28
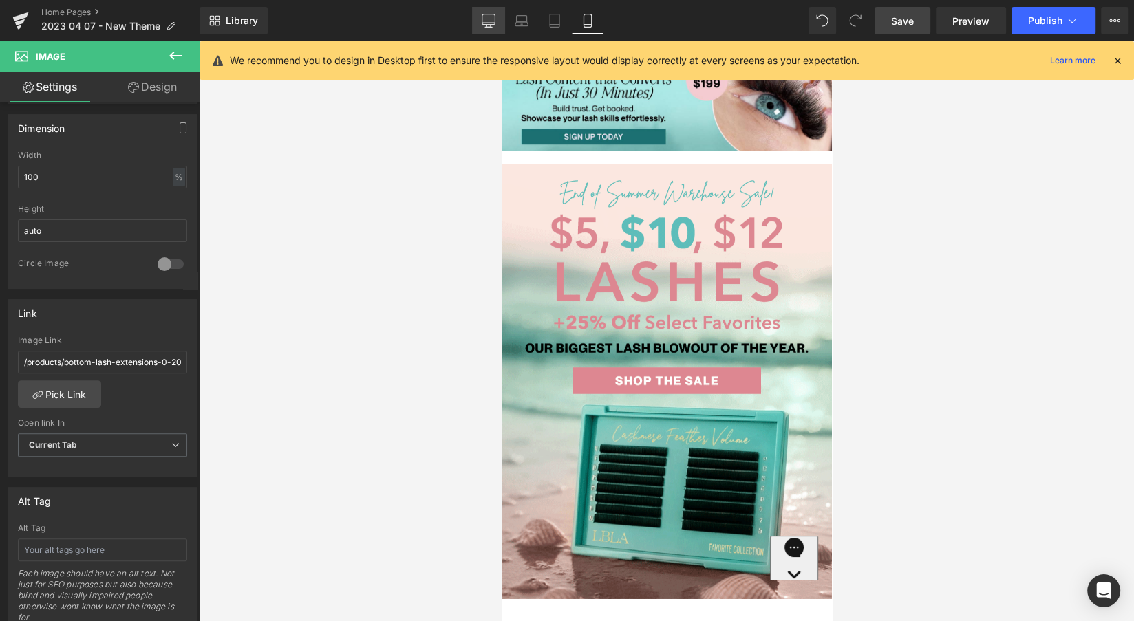
click at [487, 22] on icon at bounding box center [489, 21] width 14 height 14
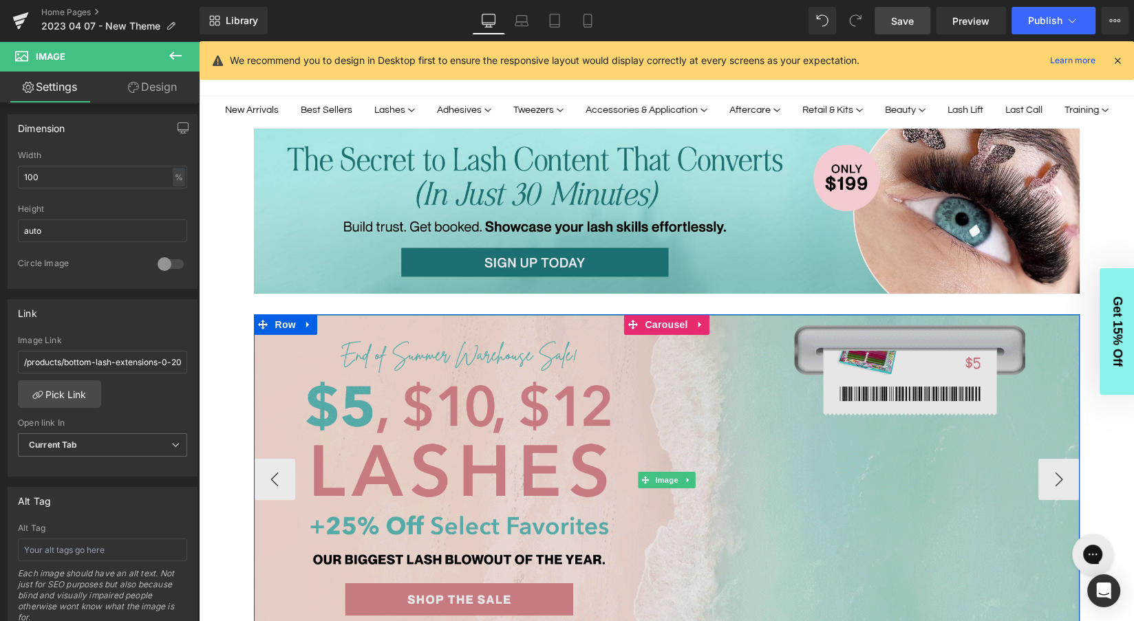
scroll to position [79, 0]
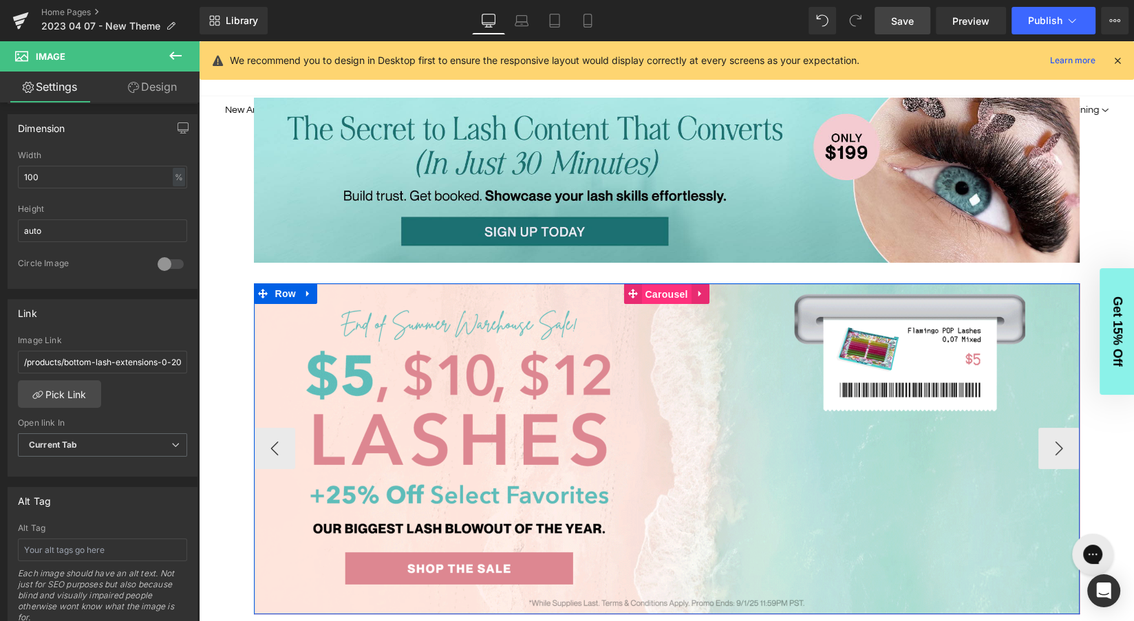
click at [658, 293] on span "Carousel" at bounding box center [666, 294] width 50 height 21
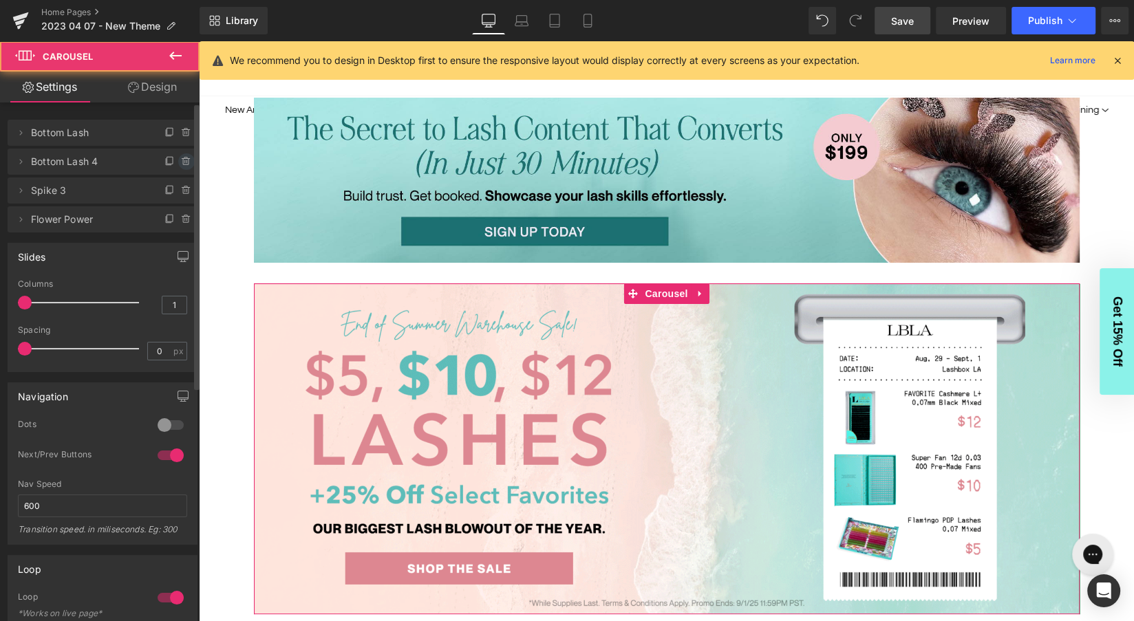
click at [181, 163] on icon at bounding box center [186, 161] width 11 height 11
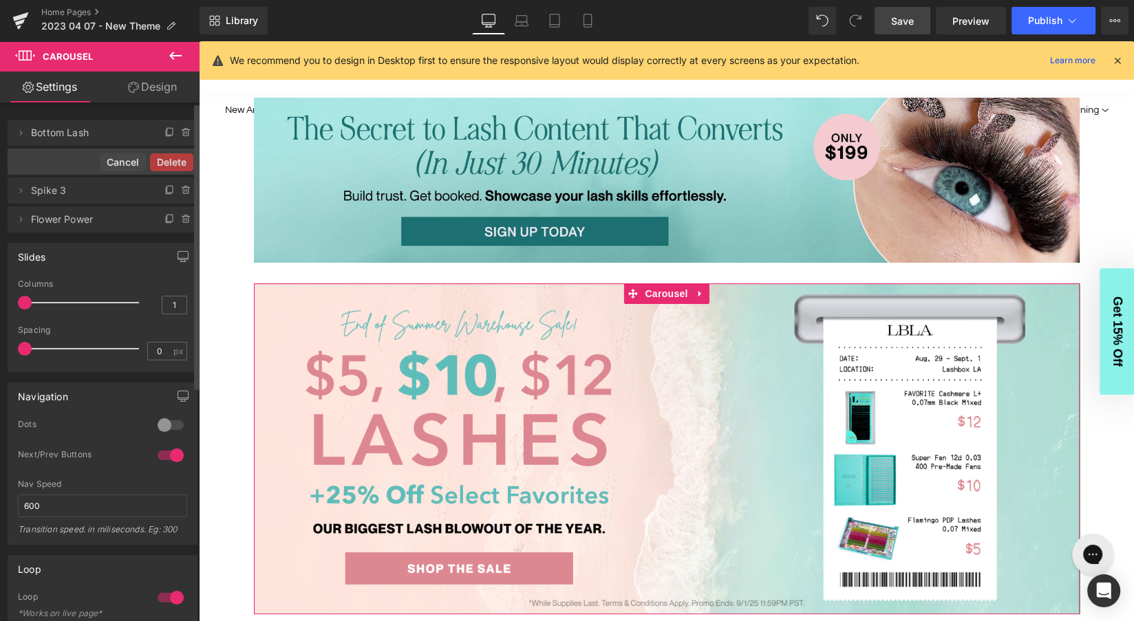
click at [178, 163] on button "Delete" at bounding box center [171, 162] width 43 height 18
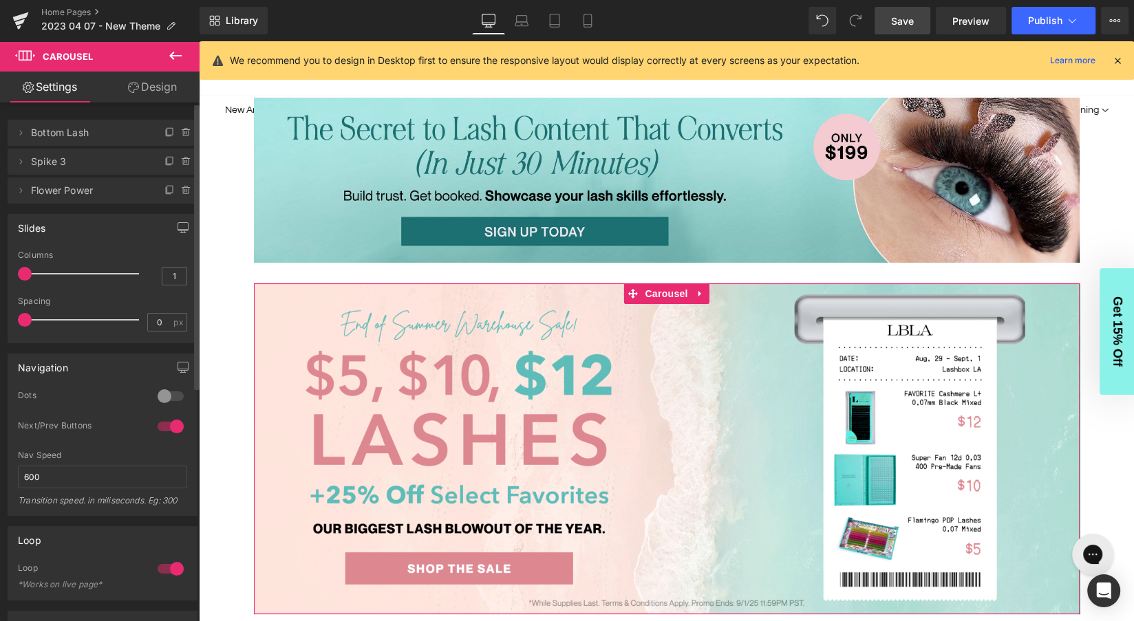
click at [181, 163] on icon at bounding box center [186, 161] width 11 height 11
click at [178, 163] on button "Delete" at bounding box center [171, 162] width 43 height 18
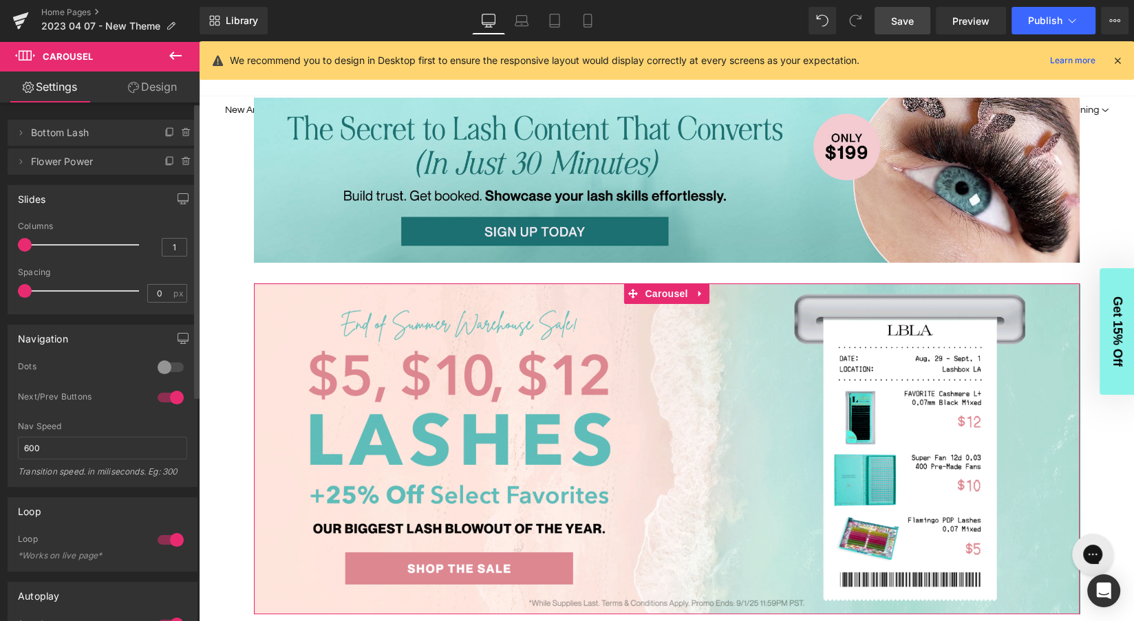
click at [181, 163] on icon at bounding box center [186, 161] width 11 height 11
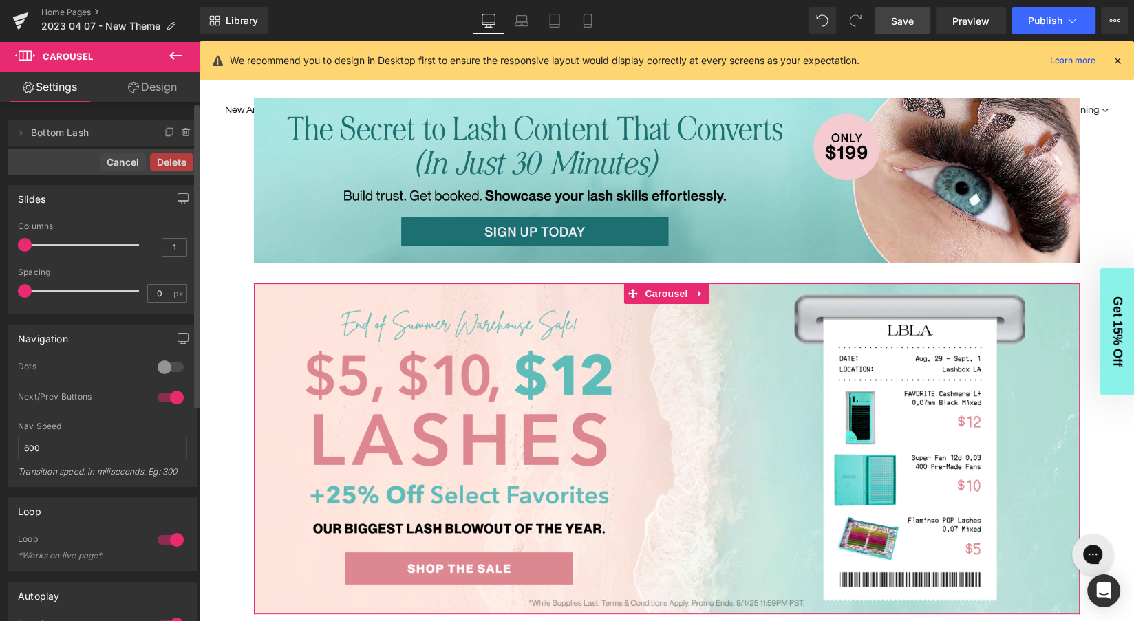
click at [178, 163] on button "Delete" at bounding box center [171, 162] width 43 height 18
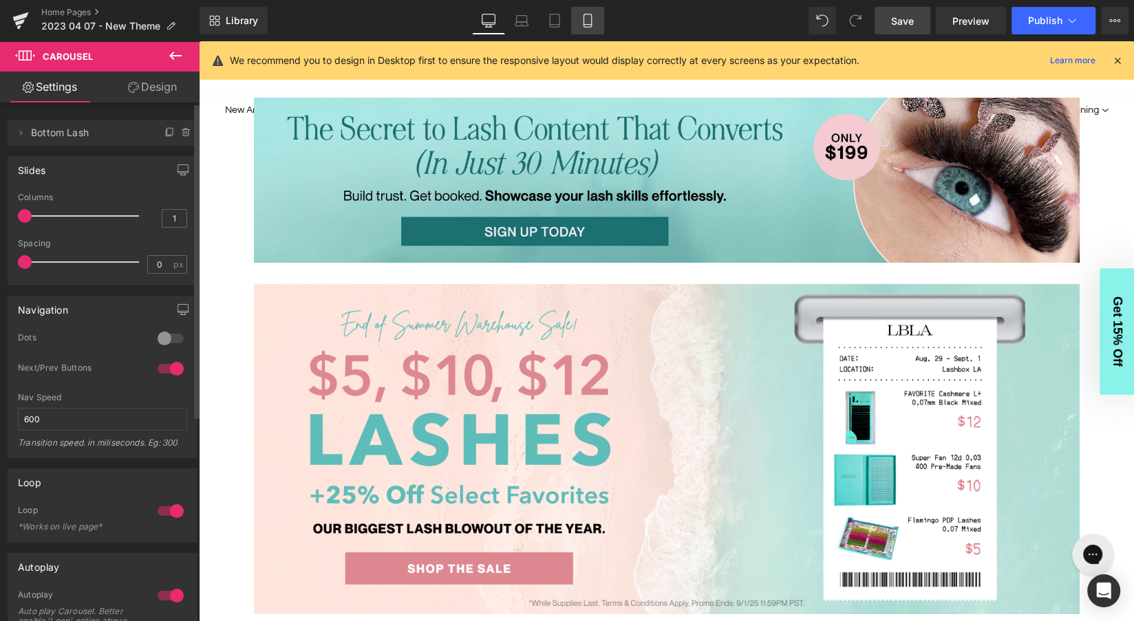
click at [581, 25] on icon at bounding box center [588, 21] width 14 height 14
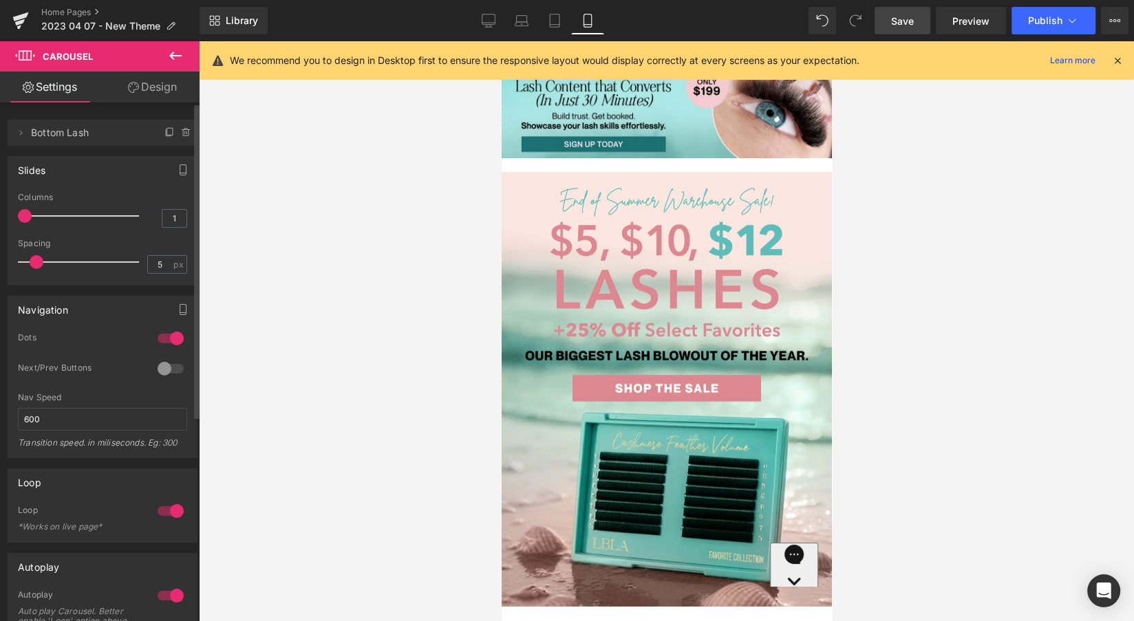
scroll to position [0, 0]
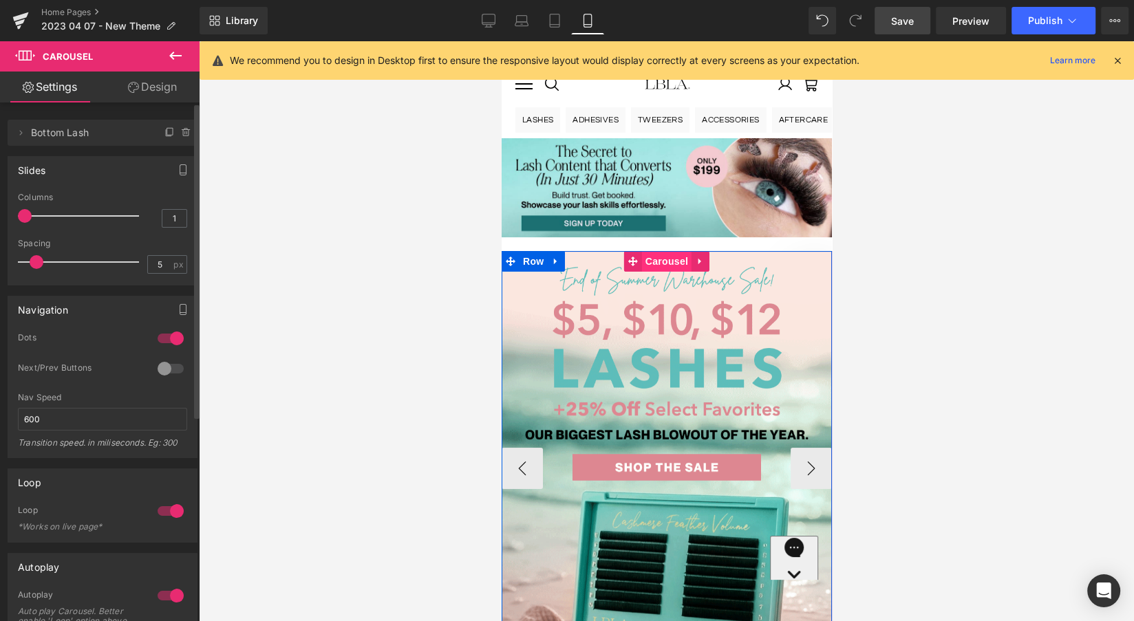
click at [668, 258] on span "Carousel" at bounding box center [666, 261] width 50 height 21
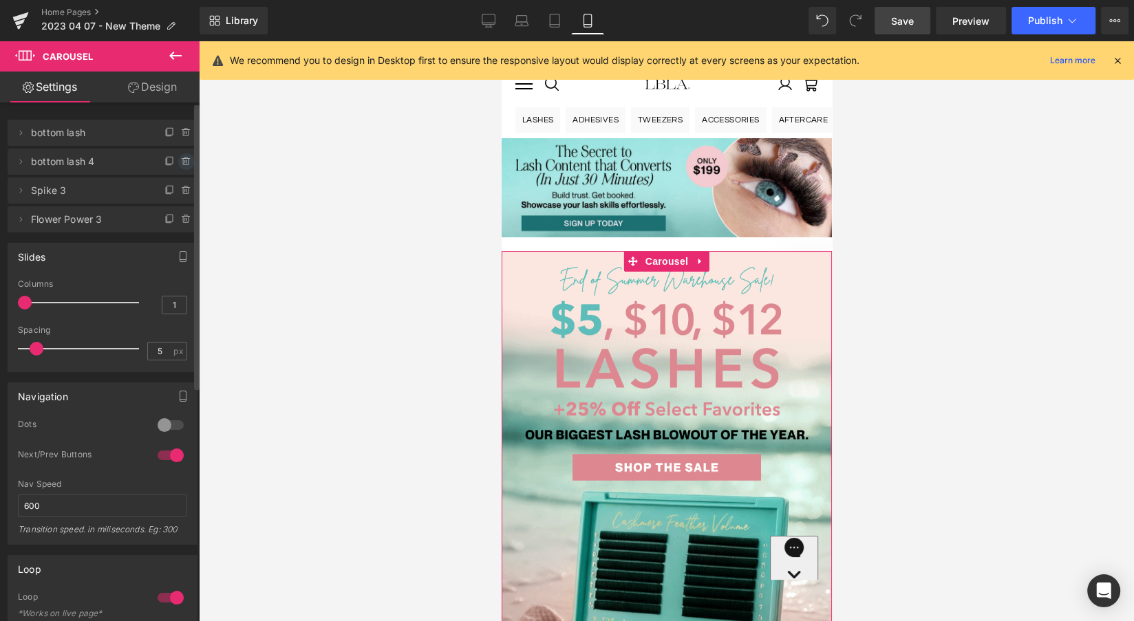
click at [181, 164] on icon at bounding box center [186, 161] width 11 height 11
click at [178, 164] on button "Delete" at bounding box center [171, 162] width 43 height 18
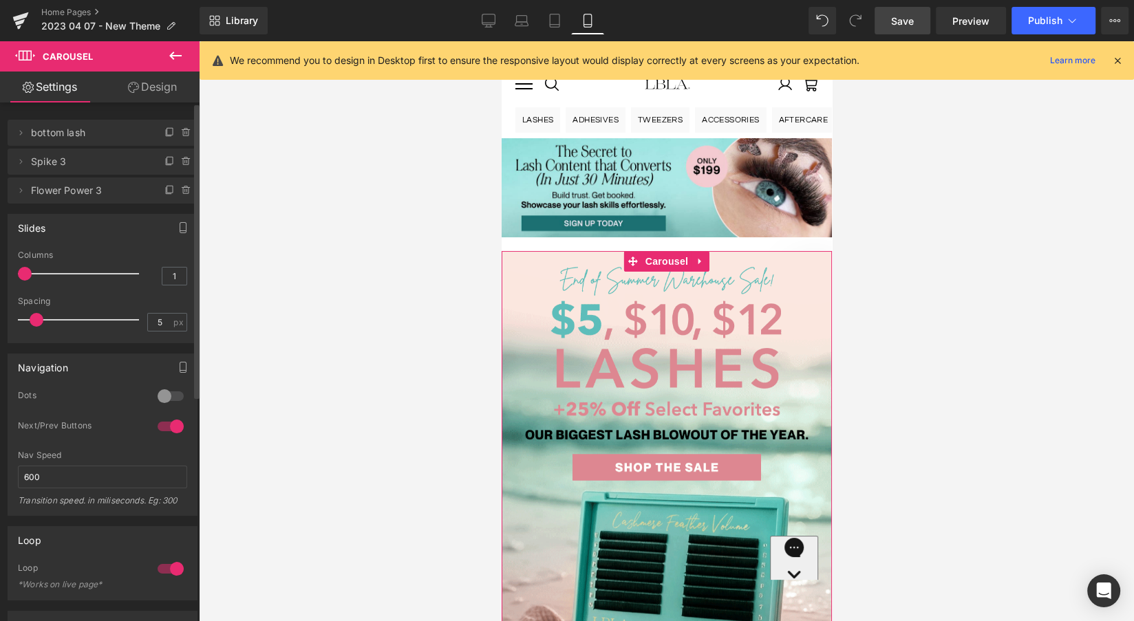
click at [181, 164] on icon at bounding box center [186, 161] width 11 height 11
click at [178, 164] on button "Delete" at bounding box center [171, 162] width 43 height 18
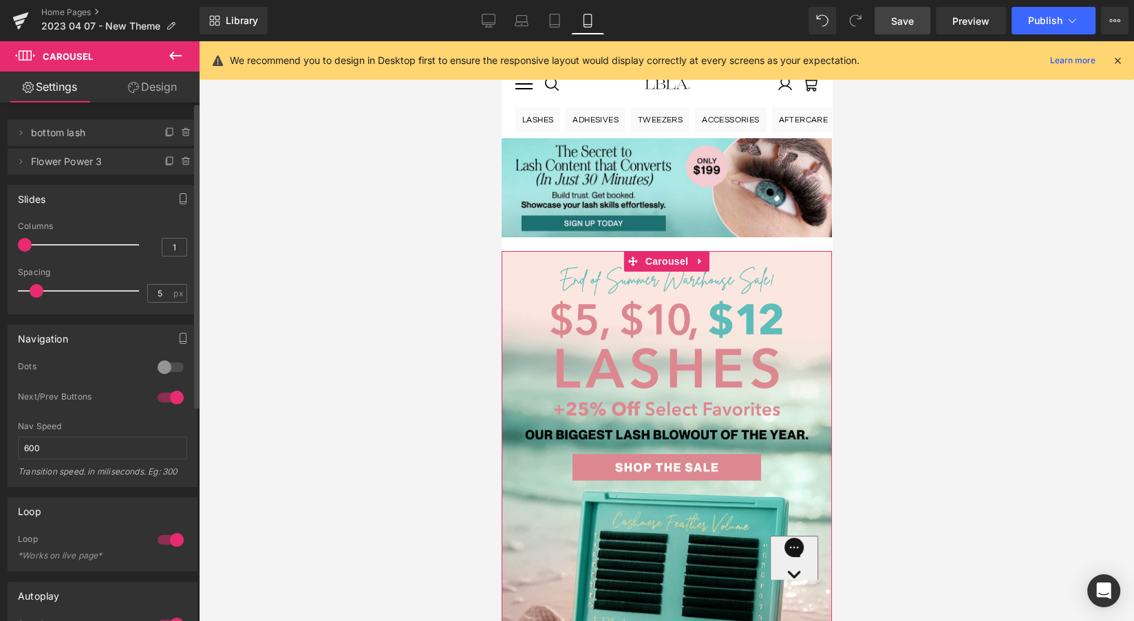
click at [181, 164] on icon at bounding box center [186, 161] width 11 height 11
click at [178, 164] on button "Delete" at bounding box center [171, 162] width 43 height 18
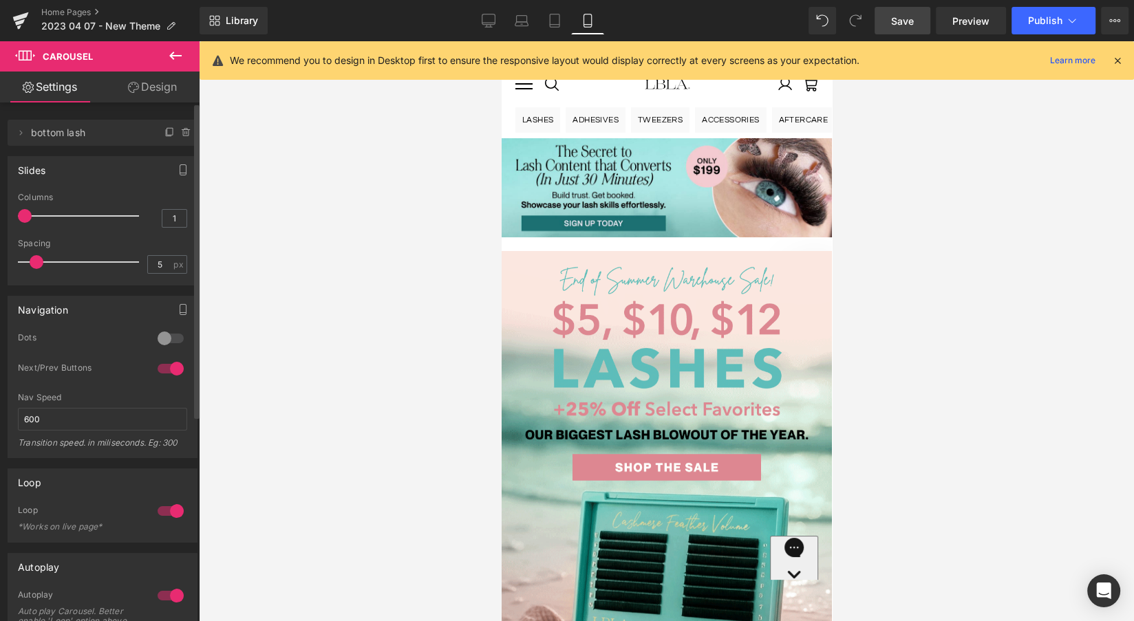
click at [895, 23] on span "Save" at bounding box center [902, 21] width 23 height 14
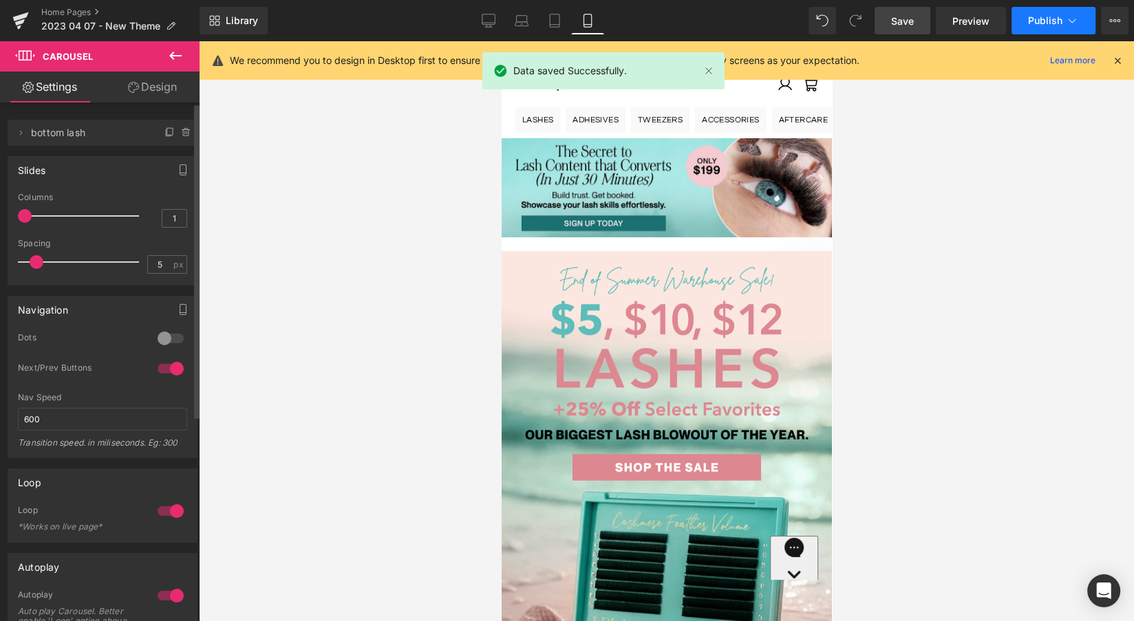
click at [1050, 19] on span "Publish" at bounding box center [1045, 20] width 34 height 11
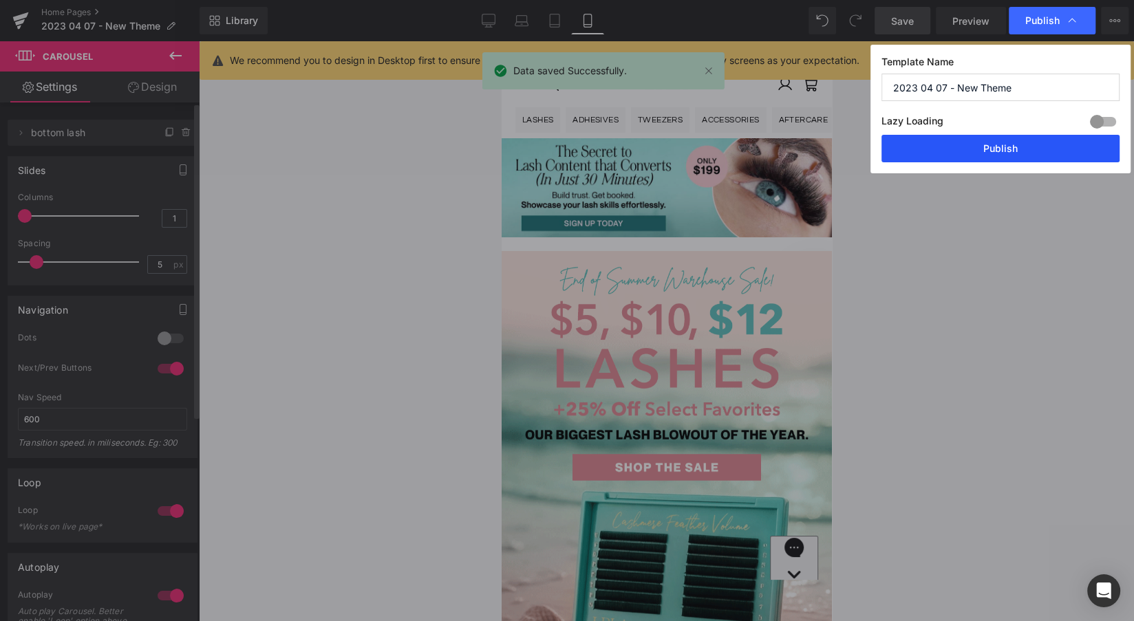
click at [1001, 149] on button "Publish" at bounding box center [1001, 149] width 238 height 28
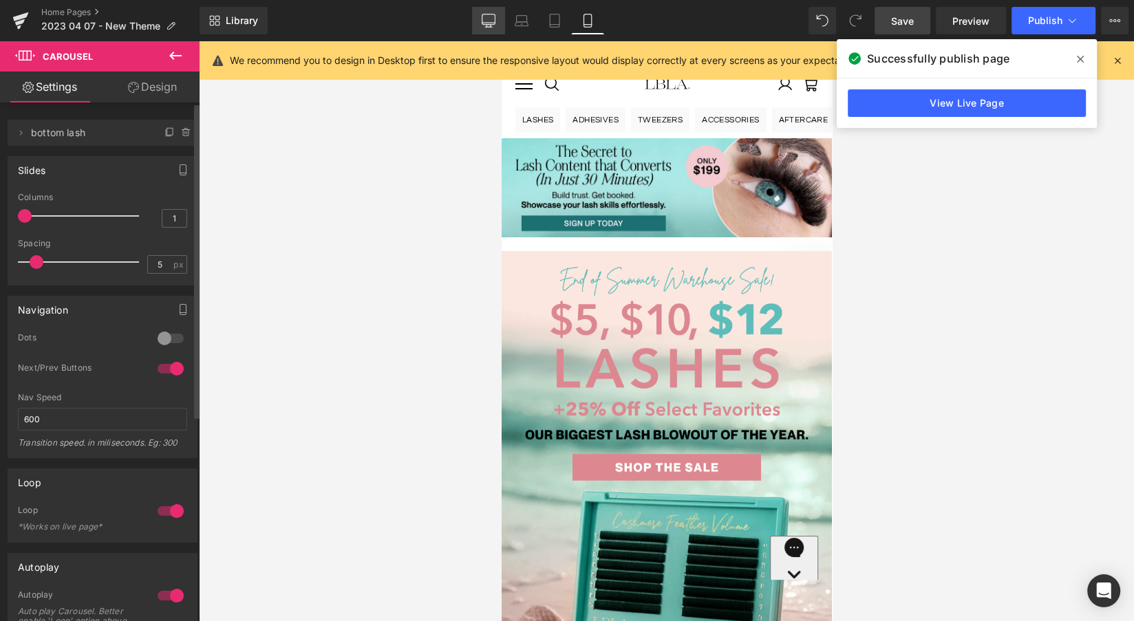
click at [485, 20] on icon at bounding box center [489, 21] width 14 height 14
